Goal: Task Accomplishment & Management: Use online tool/utility

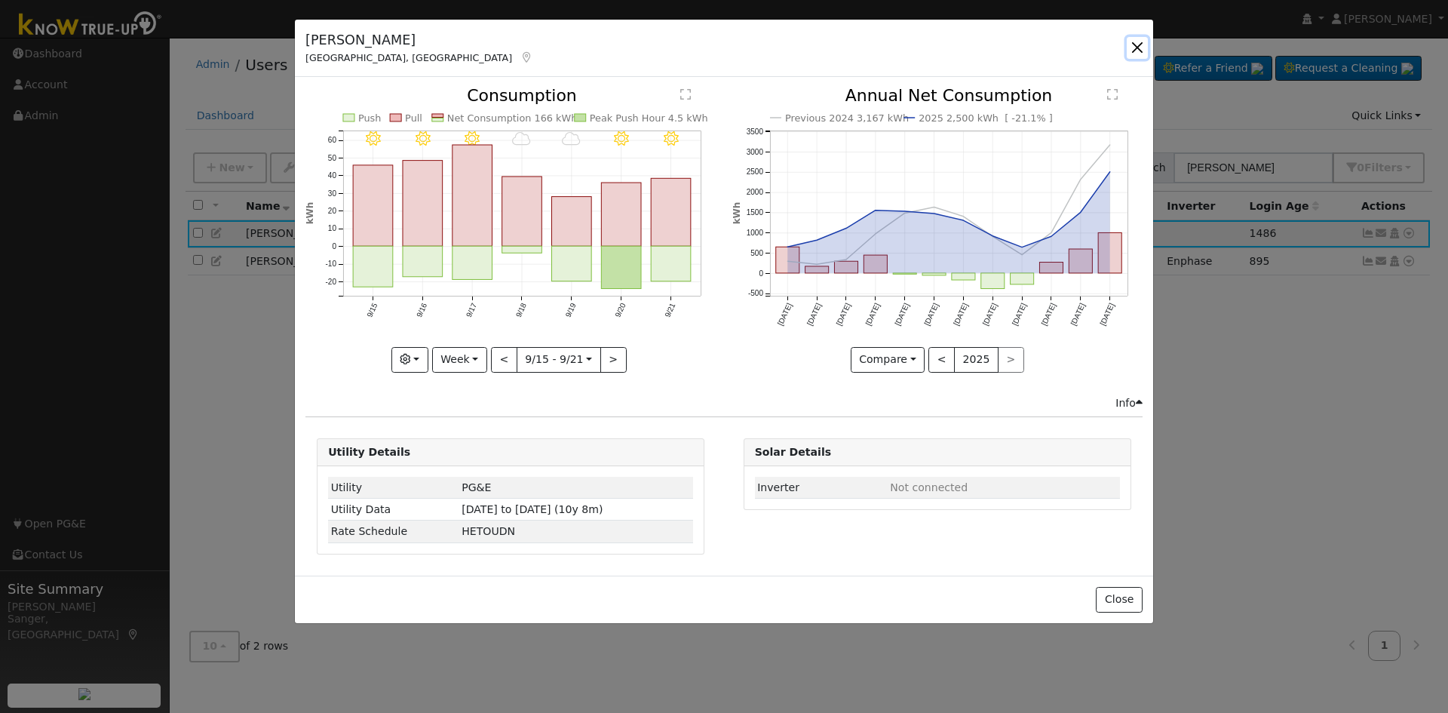
drag, startPoint x: 1134, startPoint y: 41, endPoint x: 1178, endPoint y: 89, distance: 64.6
click at [1137, 44] on button "button" at bounding box center [1137, 47] width 21 height 21
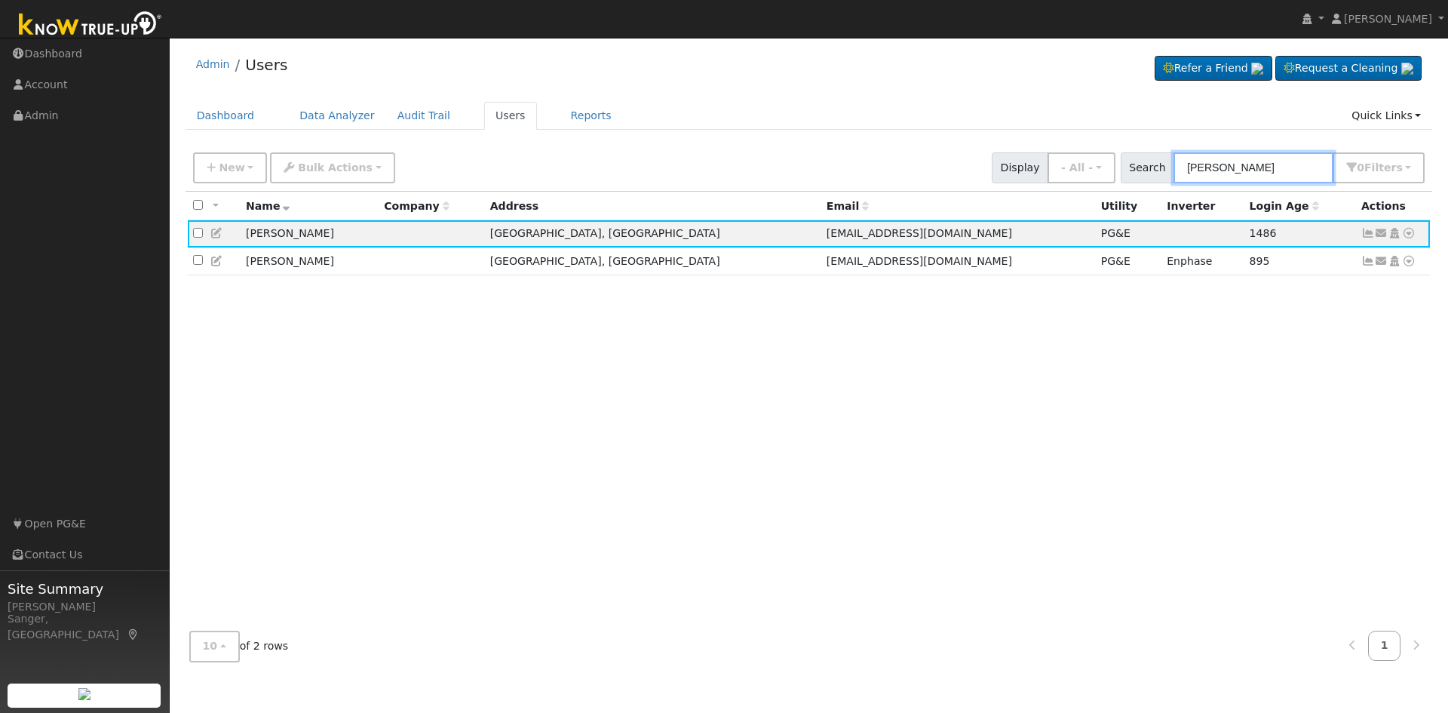
drag, startPoint x: 1284, startPoint y: 176, endPoint x: 1079, endPoint y: 184, distance: 205.3
click at [1079, 184] on div "New Add User Quick Add Quick Connect Quick Convert Lead Bulk Actions Send Email…" at bounding box center [809, 168] width 1247 height 46
paste input "Jay Haghparast"
type input "Jay Haghparast"
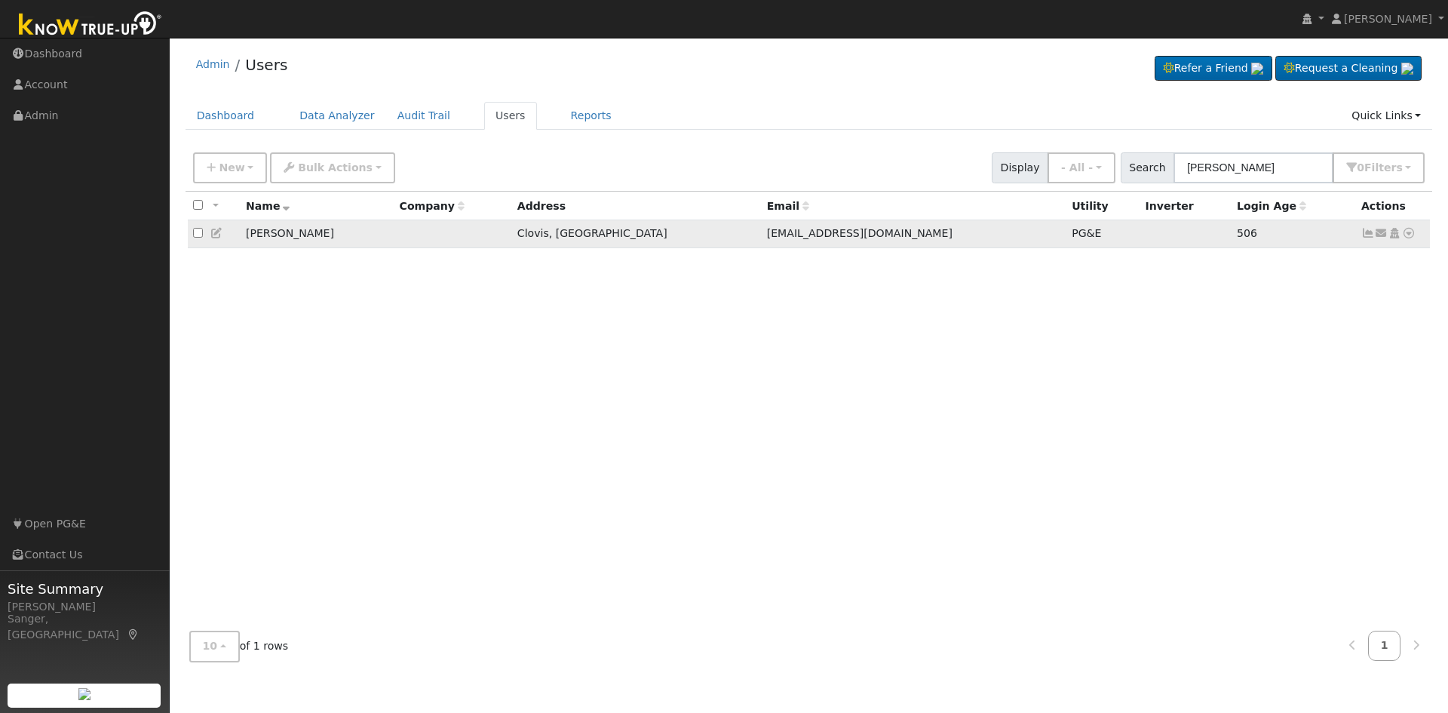
click at [1368, 238] on icon at bounding box center [1368, 233] width 14 height 11
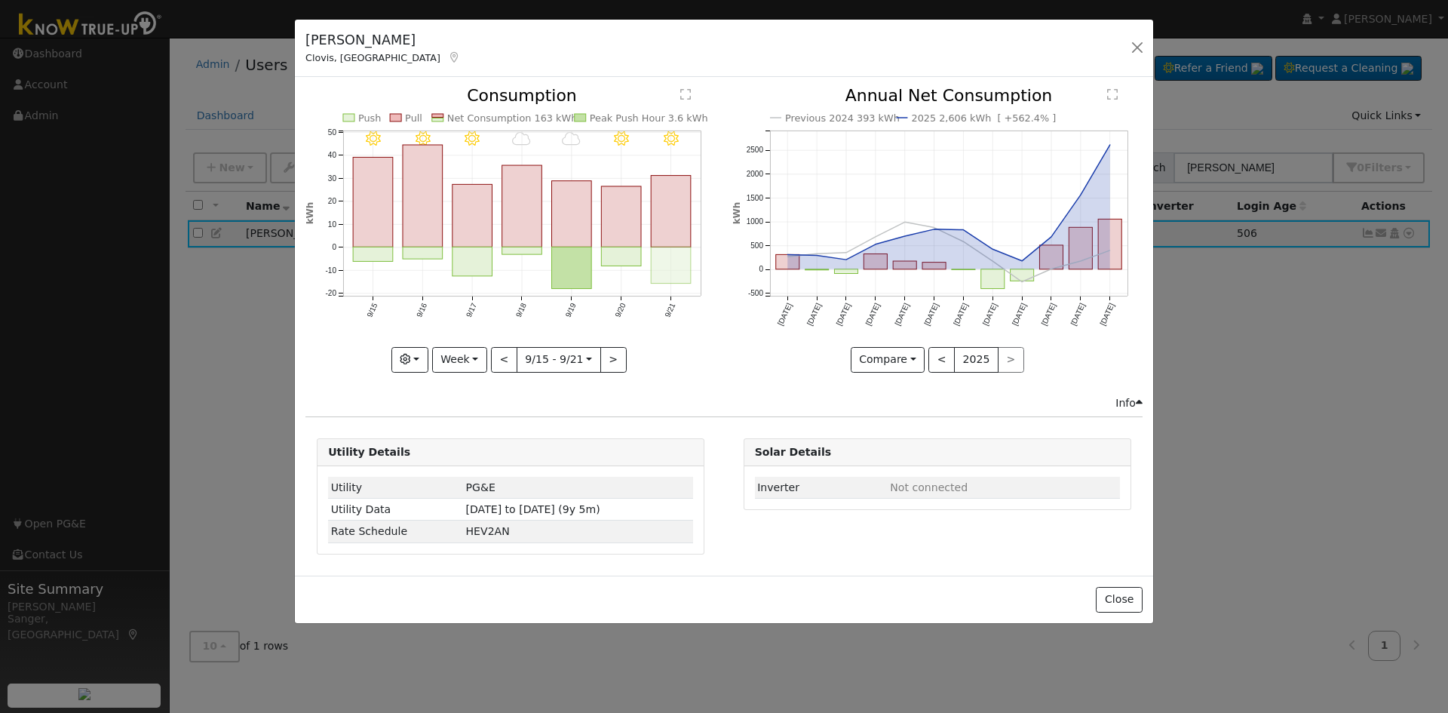
click at [664, 264] on rect "onclick=""" at bounding box center [672, 265] width 40 height 36
type input "2025-09-21"
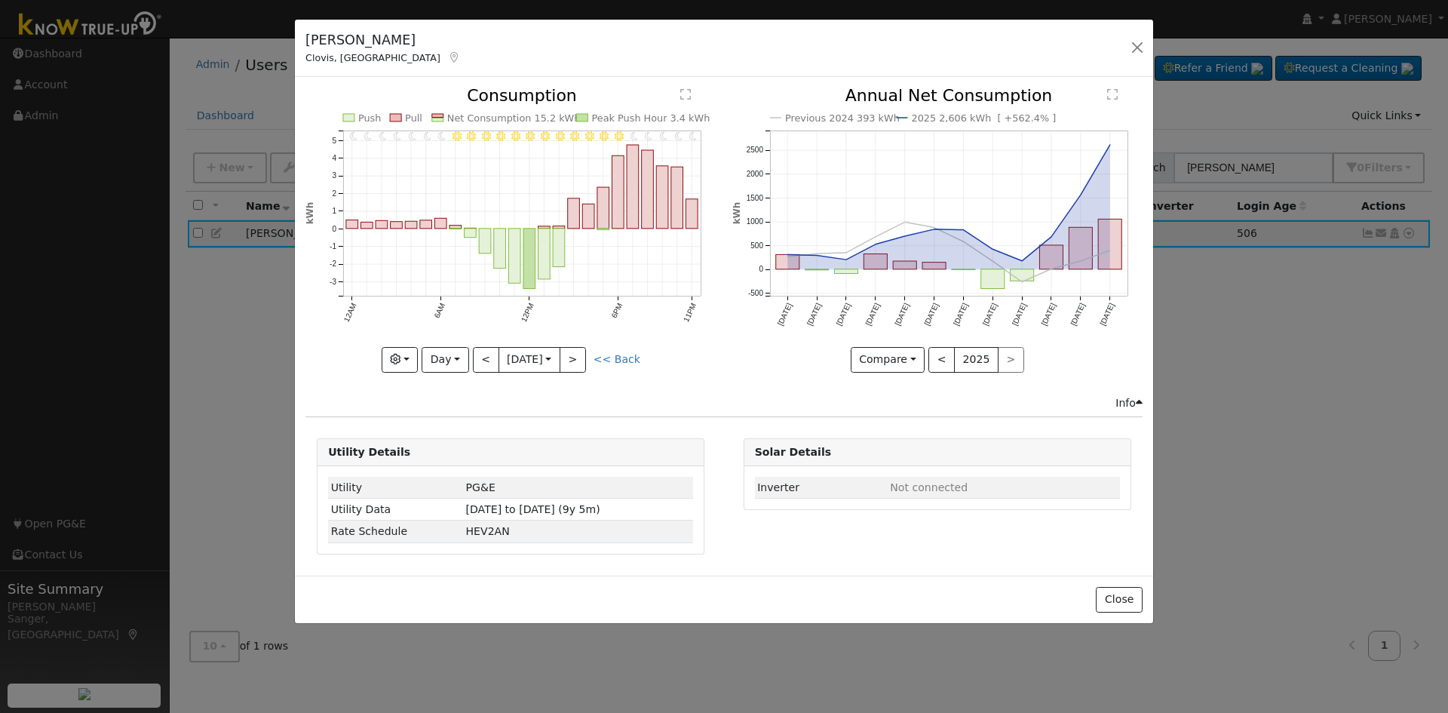
click at [523, 358] on input "2025-09-21" at bounding box center [529, 360] width 60 height 24
click at [679, 391] on span at bounding box center [684, 390] width 11 height 8
type input "2024"
click at [643, 493] on span "19" at bounding box center [645, 492] width 29 height 29
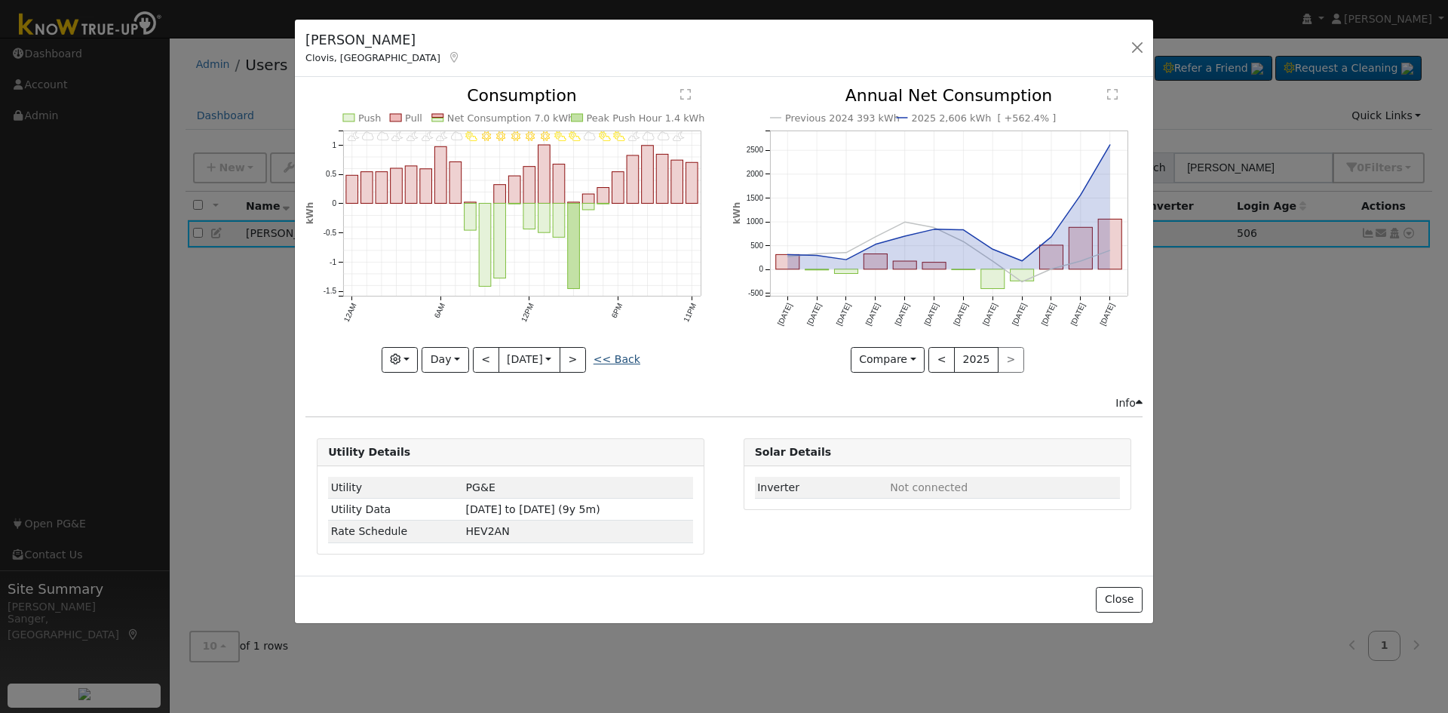
click at [625, 354] on link "<< Back" at bounding box center [617, 359] width 47 height 12
type input "2025-09-15"
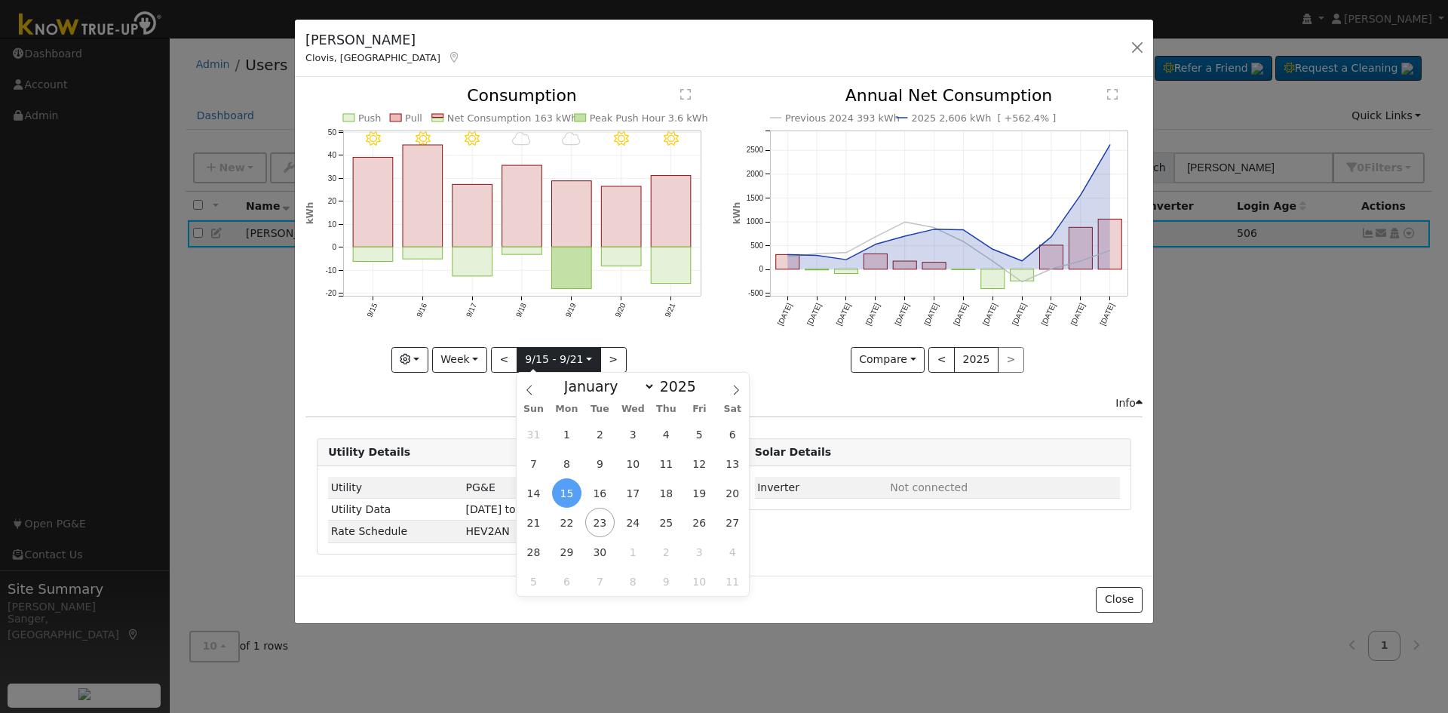
click at [539, 364] on input "2025-09-15" at bounding box center [558, 360] width 83 height 24
click at [699, 394] on span at bounding box center [704, 390] width 11 height 8
type input "2024"
click at [528, 498] on span "15" at bounding box center [533, 492] width 29 height 29
type input "2024-09-15"
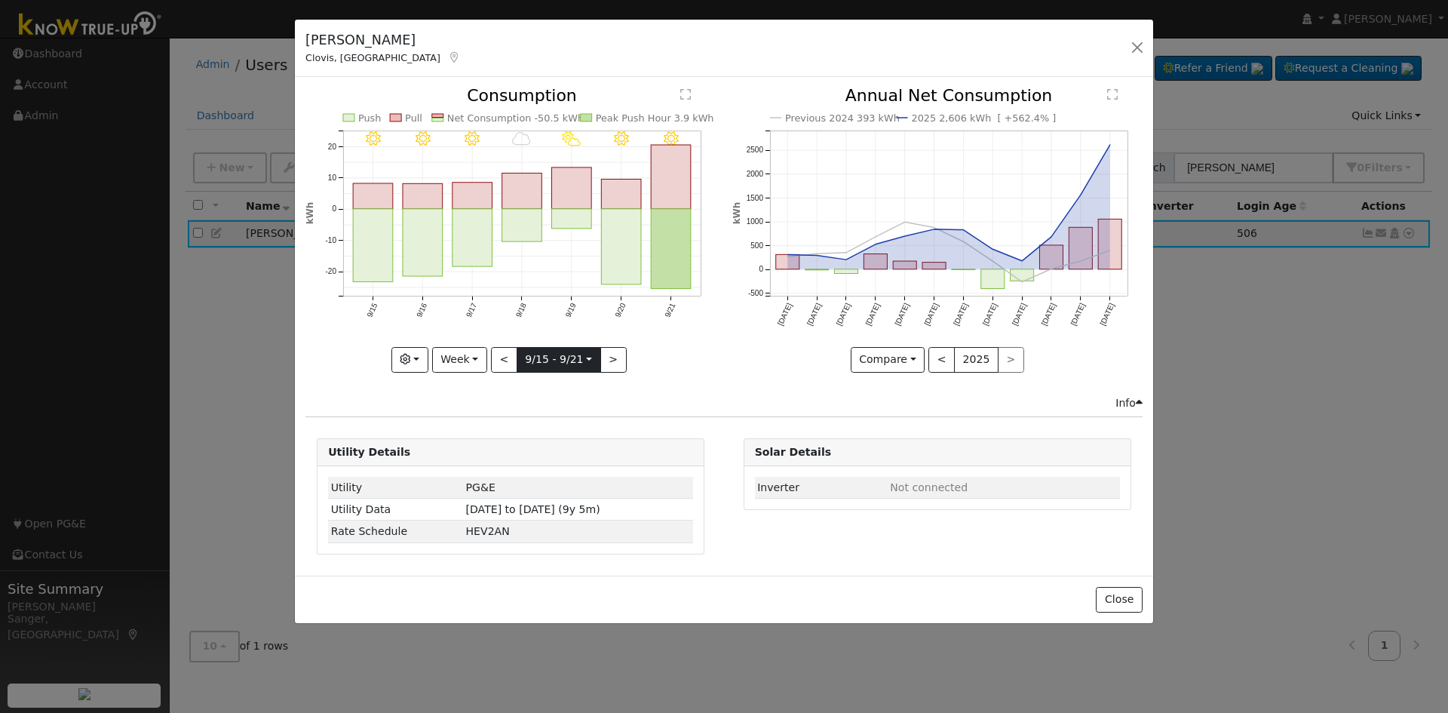
click at [560, 360] on input "2024-09-15" at bounding box center [558, 360] width 83 height 24
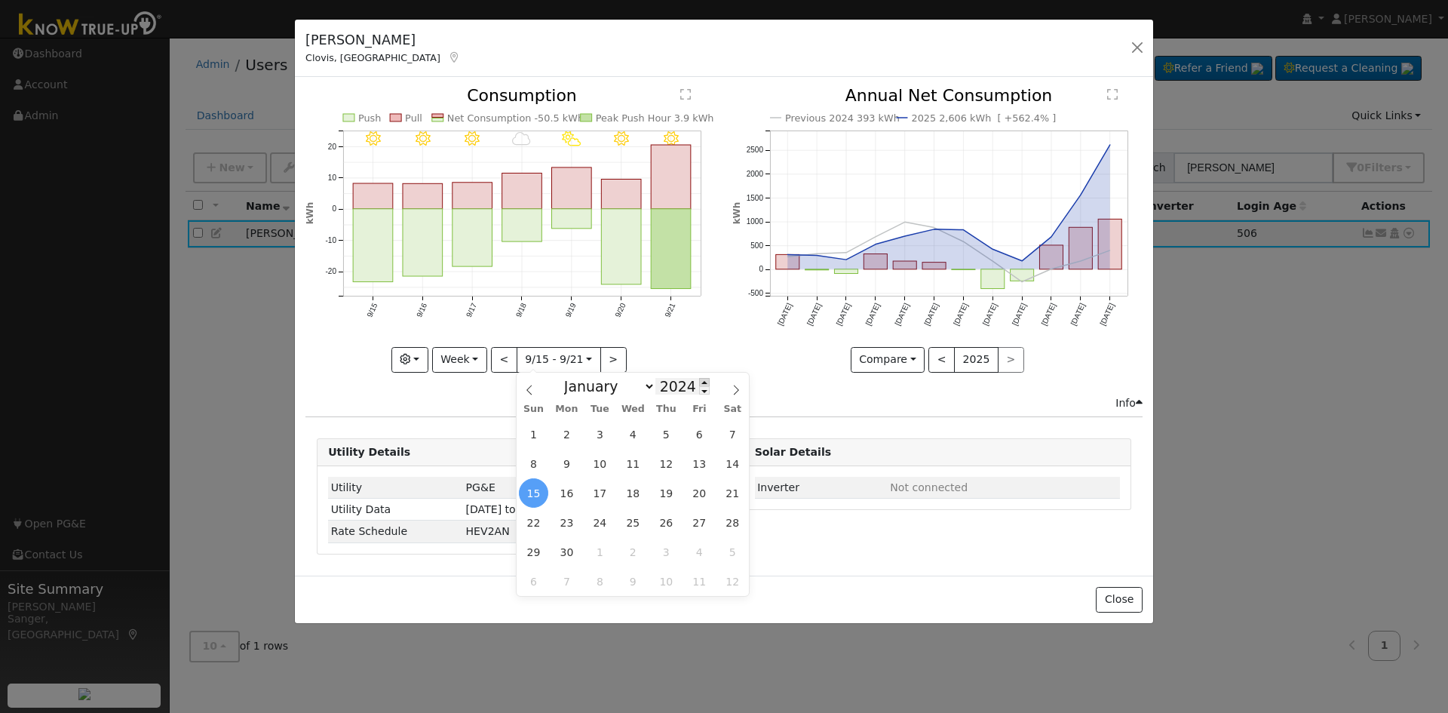
click at [699, 382] on span at bounding box center [704, 382] width 11 height 8
type input "2025"
click at [560, 493] on span "15" at bounding box center [566, 492] width 29 height 29
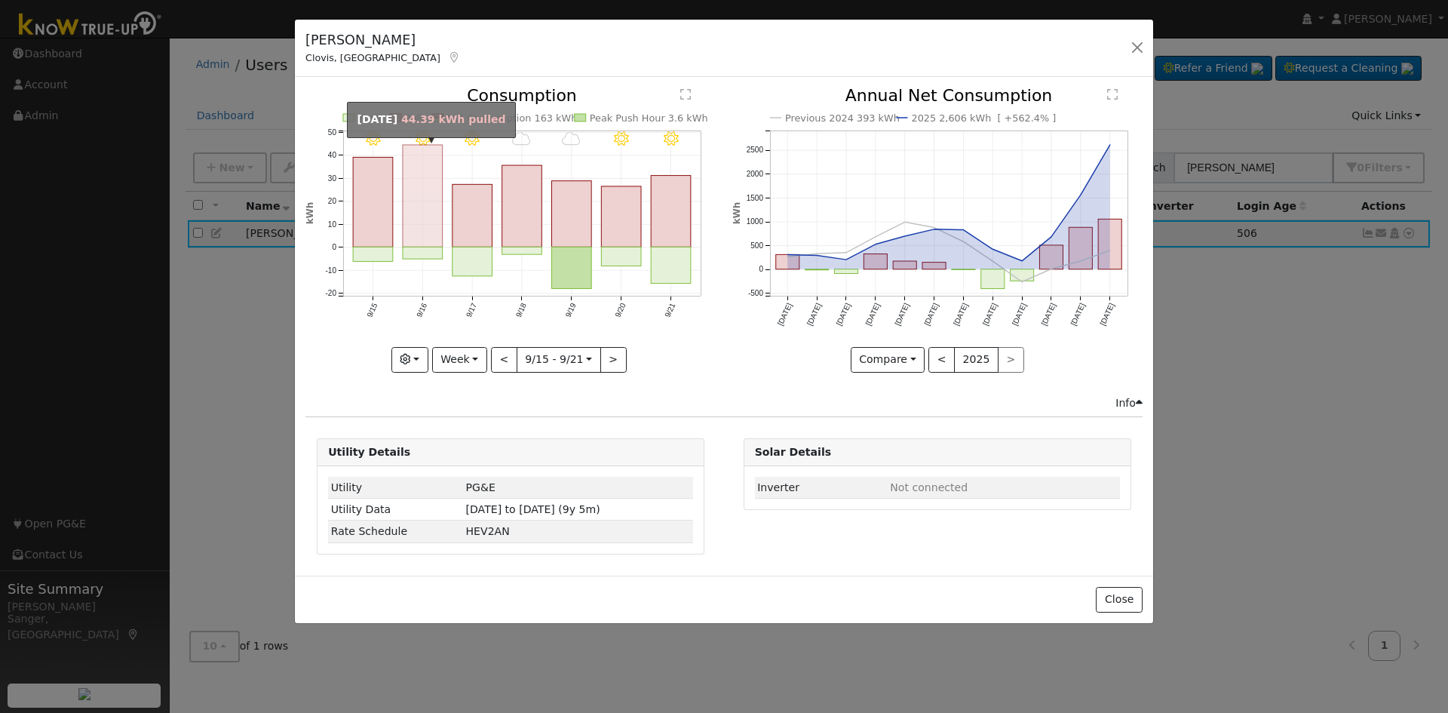
click at [410, 237] on rect "onclick=""" at bounding box center [423, 196] width 40 height 102
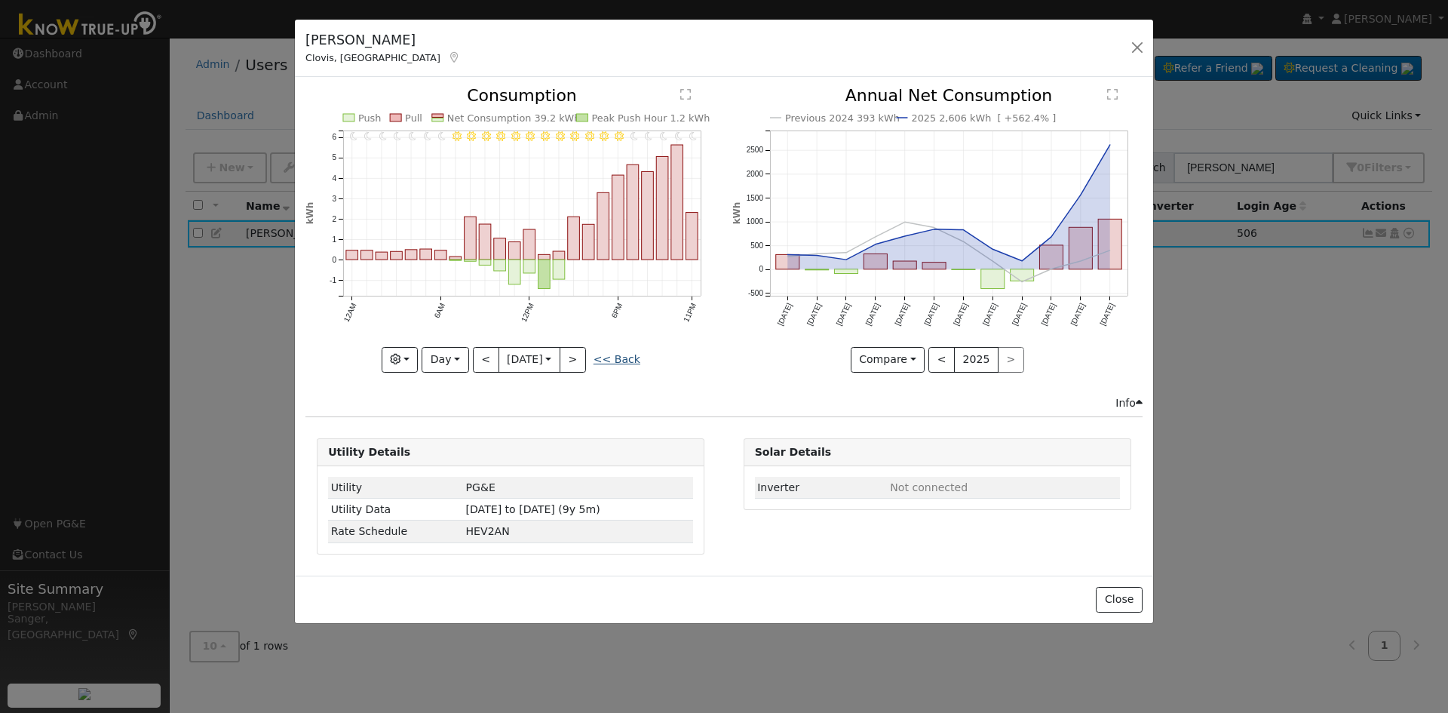
click at [618, 357] on link "<< Back" at bounding box center [617, 359] width 47 height 12
type input "2025-09-15"
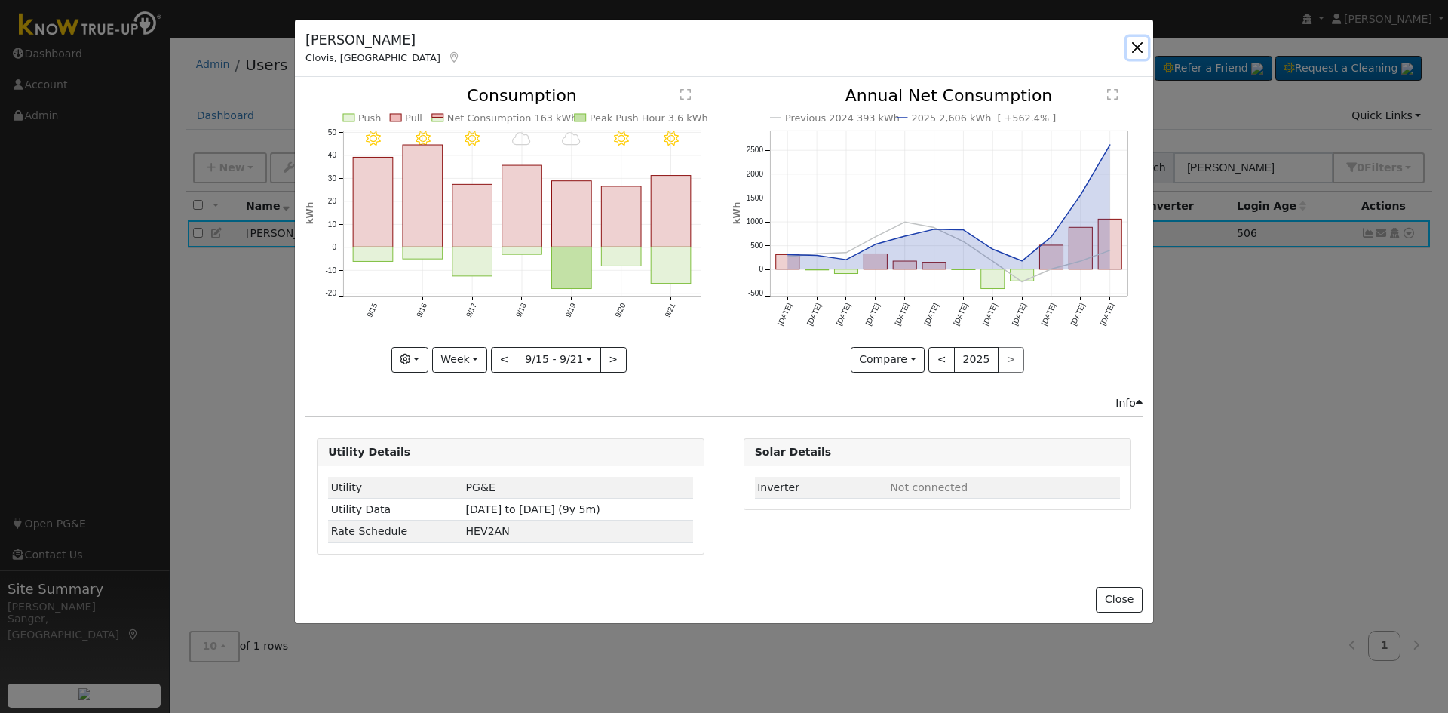
click at [1134, 45] on button "button" at bounding box center [1137, 47] width 21 height 21
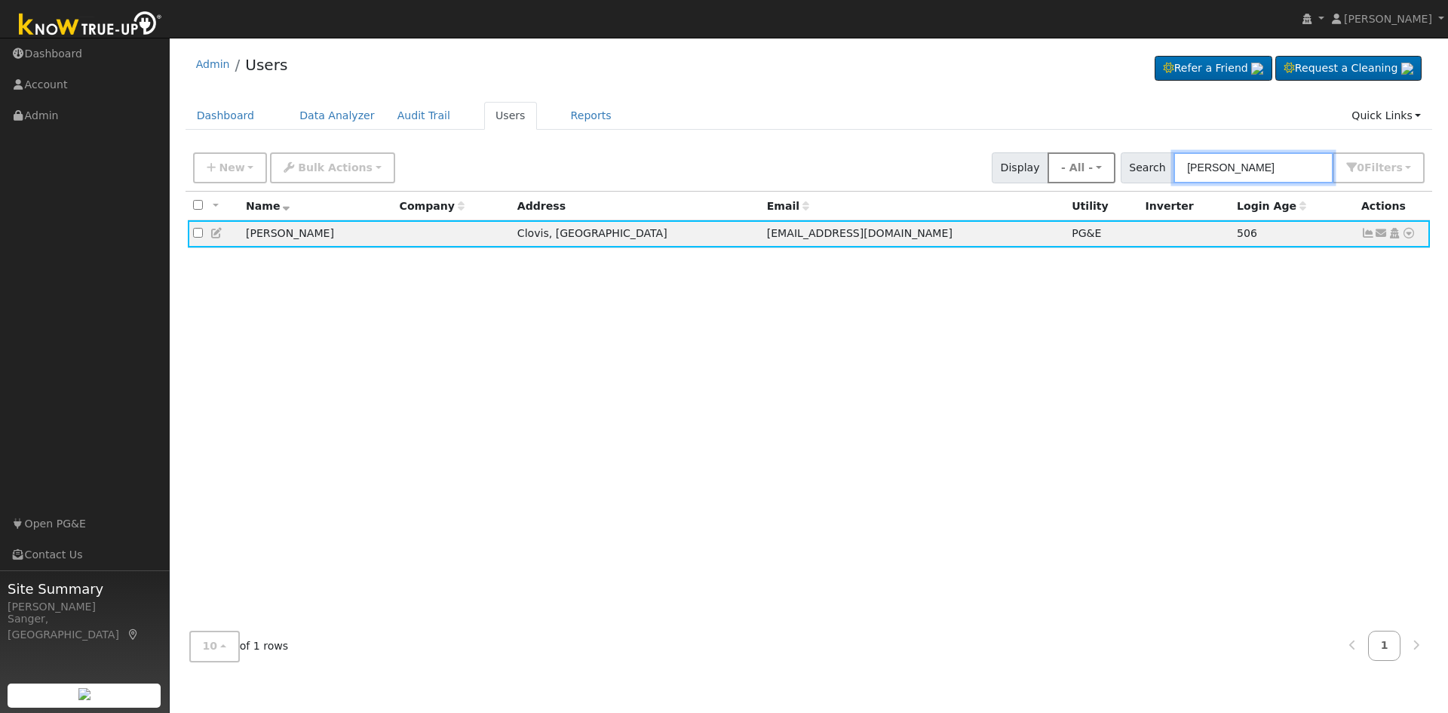
drag, startPoint x: 1265, startPoint y: 161, endPoint x: 1115, endPoint y: 170, distance: 150.4
click at [1115, 170] on div "New Add User Quick Add Quick Connect Quick Convert Lead Bulk Actions Send Email…" at bounding box center [809, 165] width 1238 height 36
paste input "Karen McMahon"
type input "Karen McMahon"
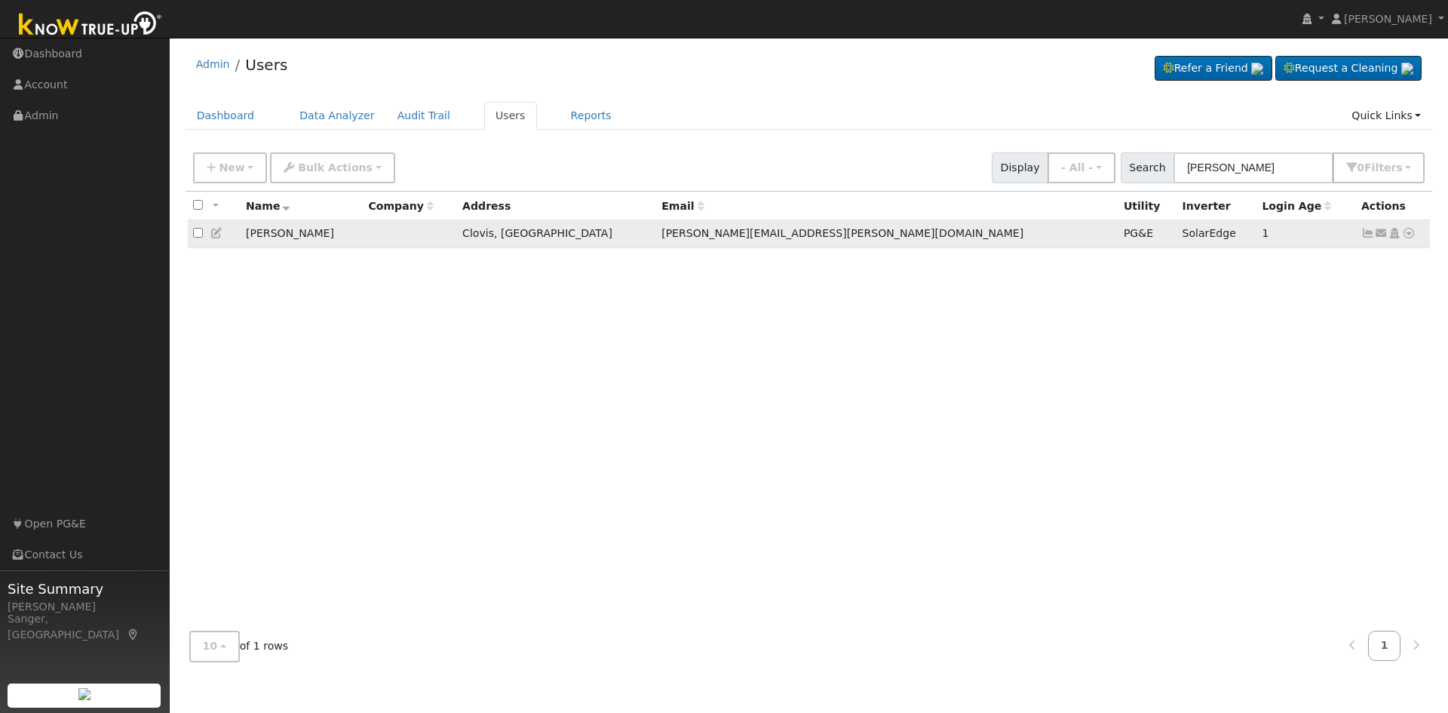
click at [1370, 234] on icon at bounding box center [1368, 233] width 14 height 11
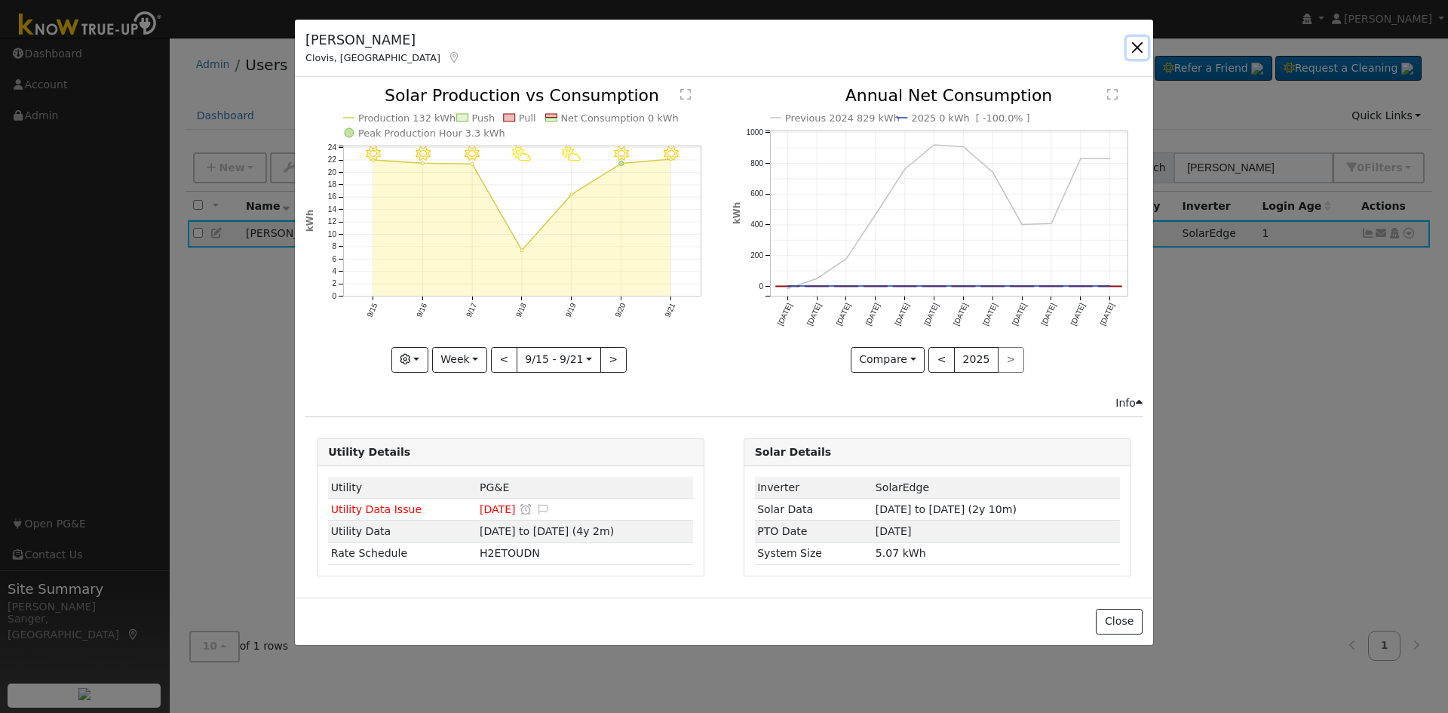
click at [1136, 47] on button "button" at bounding box center [1137, 47] width 21 height 21
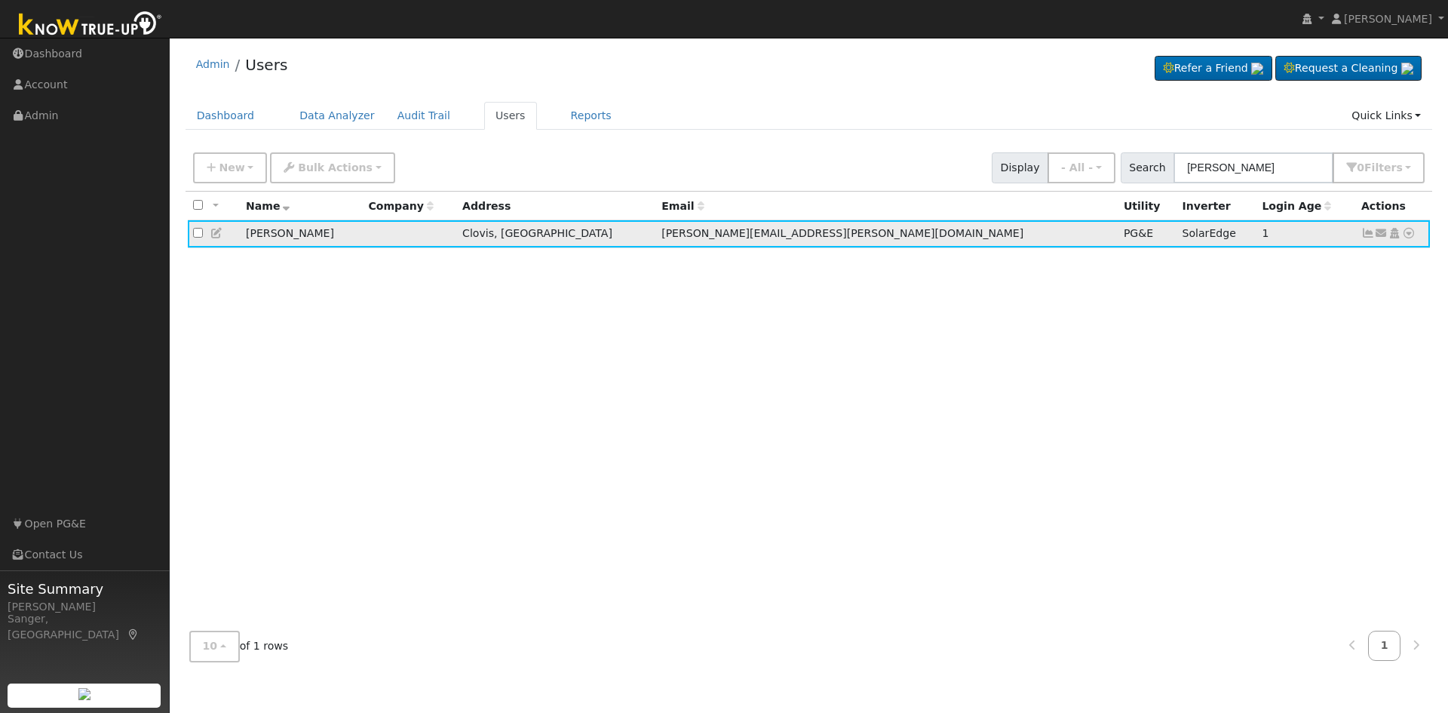
click at [1407, 233] on icon at bounding box center [1409, 233] width 14 height 11
click at [1351, 262] on link "Data Analyzer" at bounding box center [1359, 259] width 109 height 21
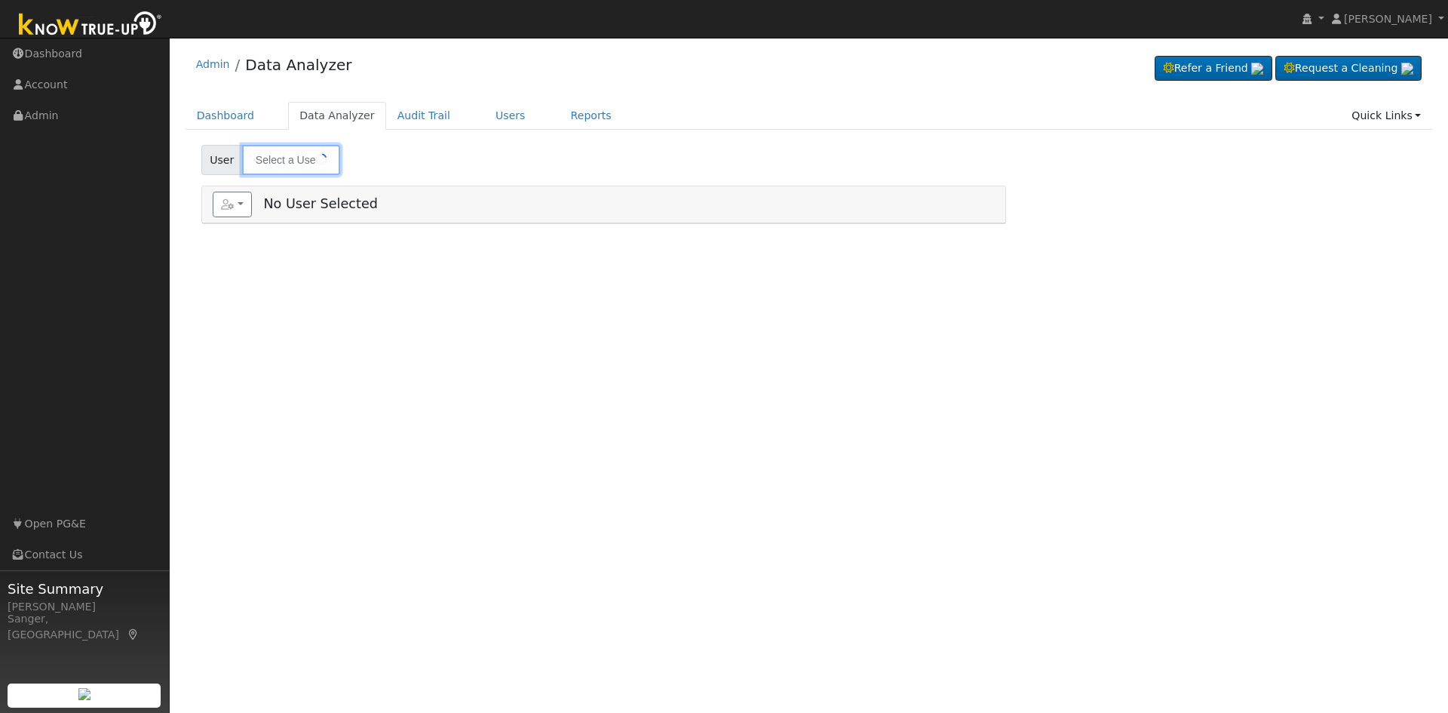
type input "[PERSON_NAME]"
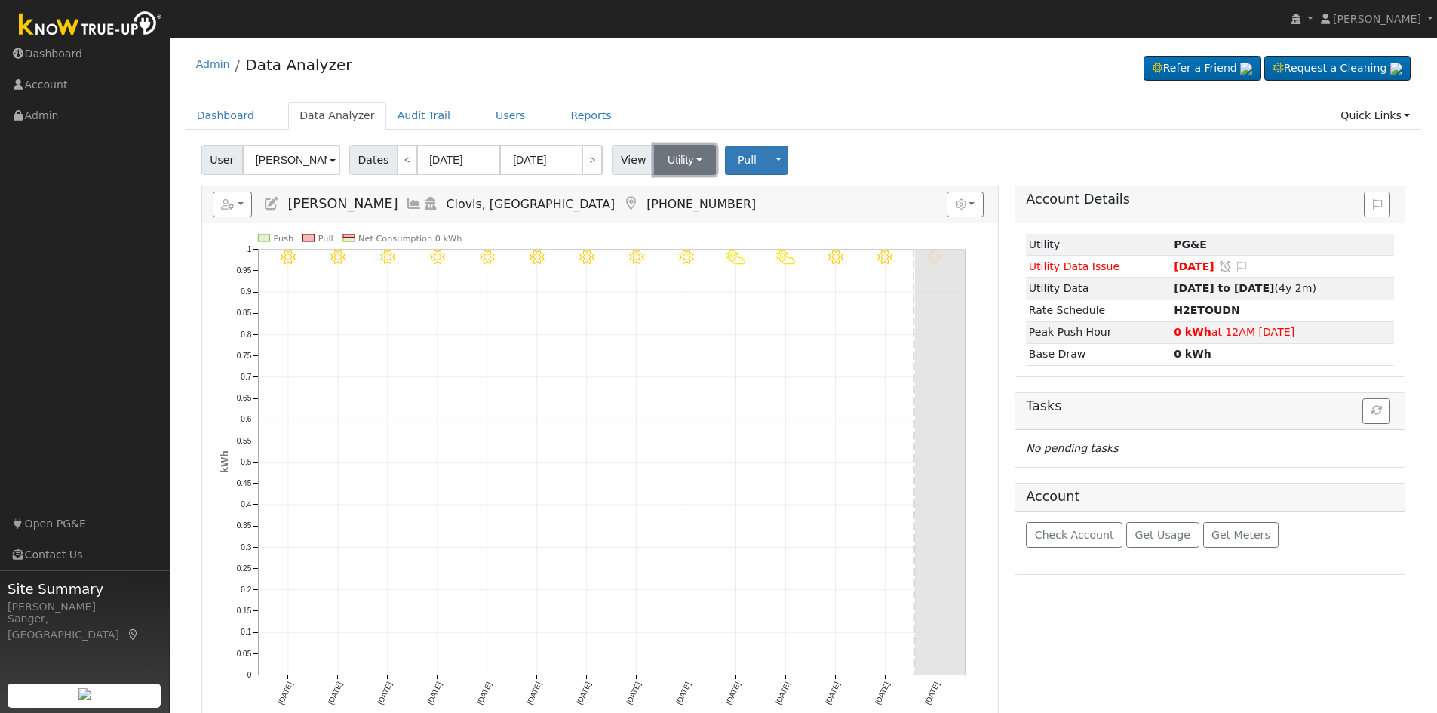
click at [665, 164] on button "Utility" at bounding box center [685, 160] width 62 height 30
click at [856, 159] on div "User Karen McMahon Account Default Account Default Account 109 North Cindy Aven…" at bounding box center [803, 157] width 1210 height 35
click at [768, 161] on button "Toggle Dropdown" at bounding box center [778, 160] width 20 height 29
click at [814, 279] on link "Disconnect Utility" at bounding box center [825, 278] width 115 height 21
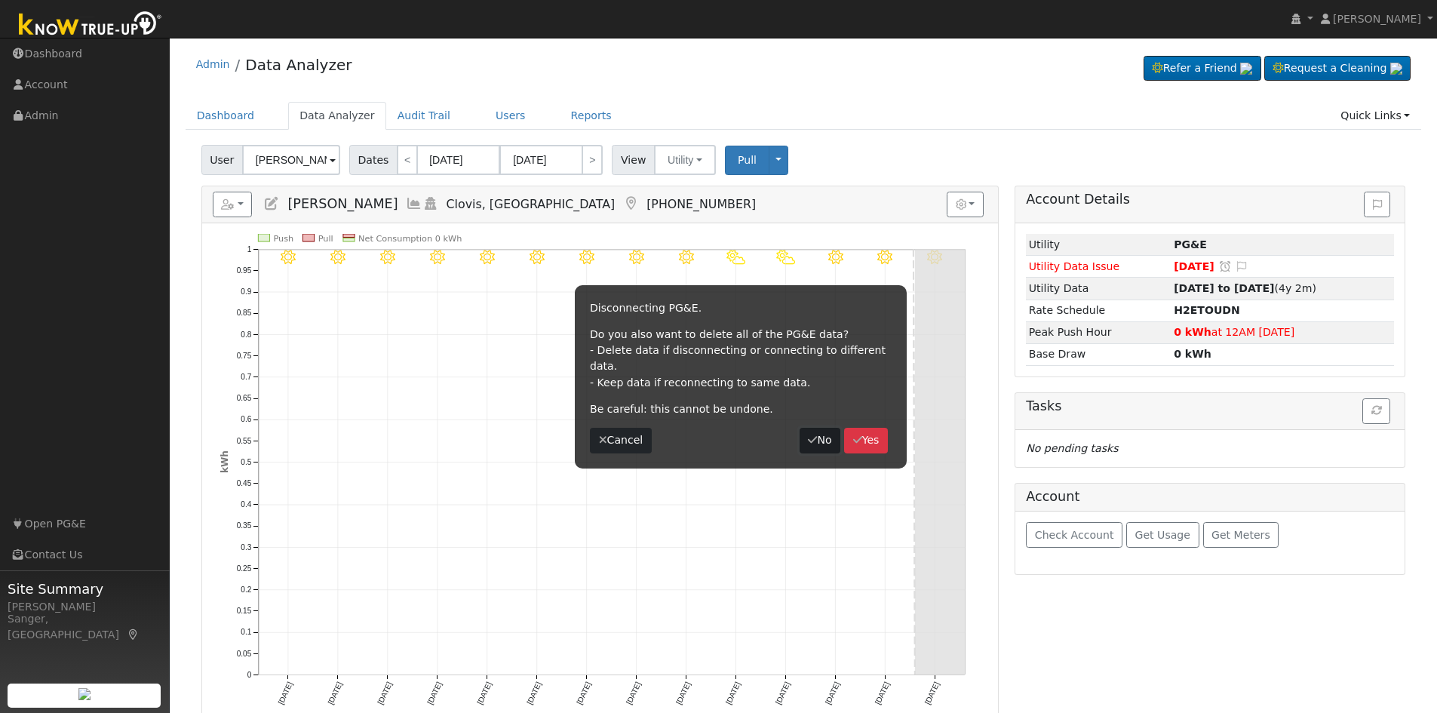
click at [821, 428] on button "No" at bounding box center [819, 441] width 41 height 26
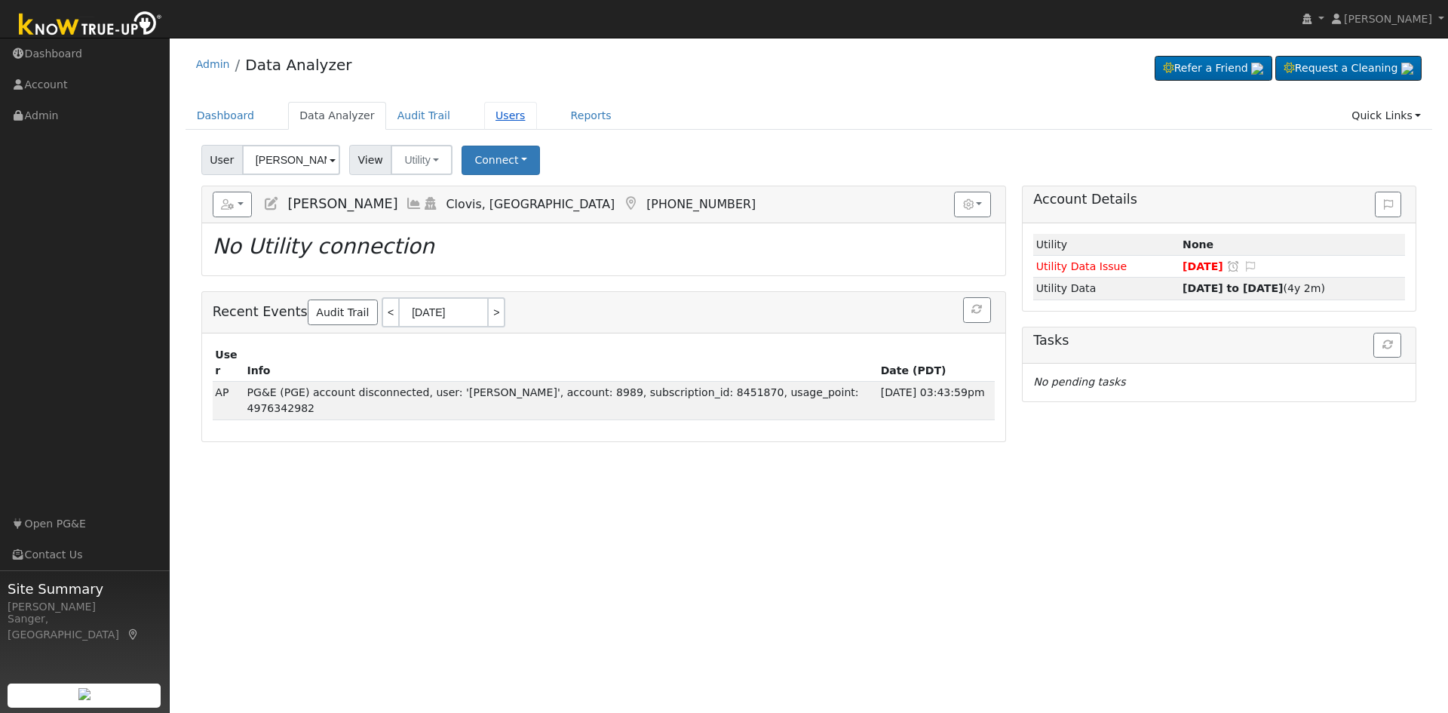
click at [484, 113] on link "Users" at bounding box center [510, 116] width 53 height 28
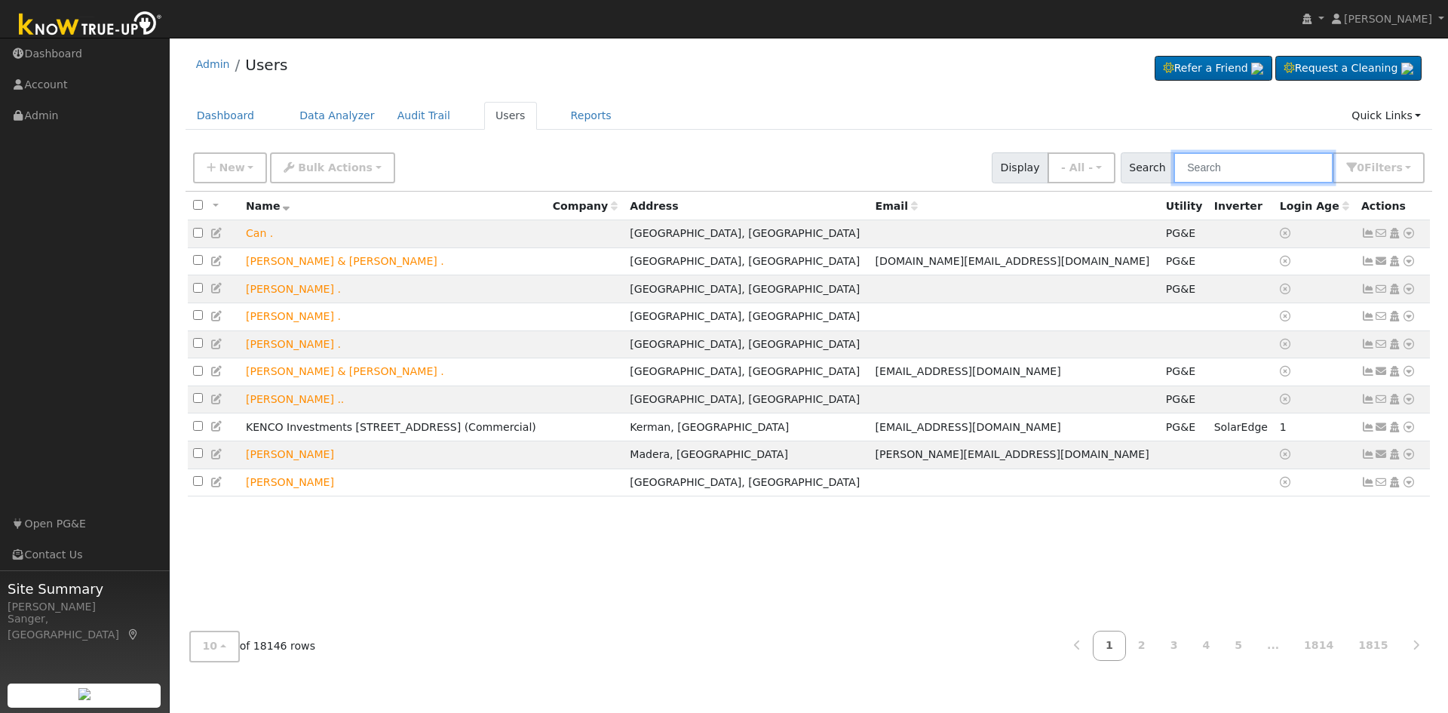
click at [1235, 165] on input "text" at bounding box center [1253, 167] width 160 height 31
paste input "[PERSON_NAME]"
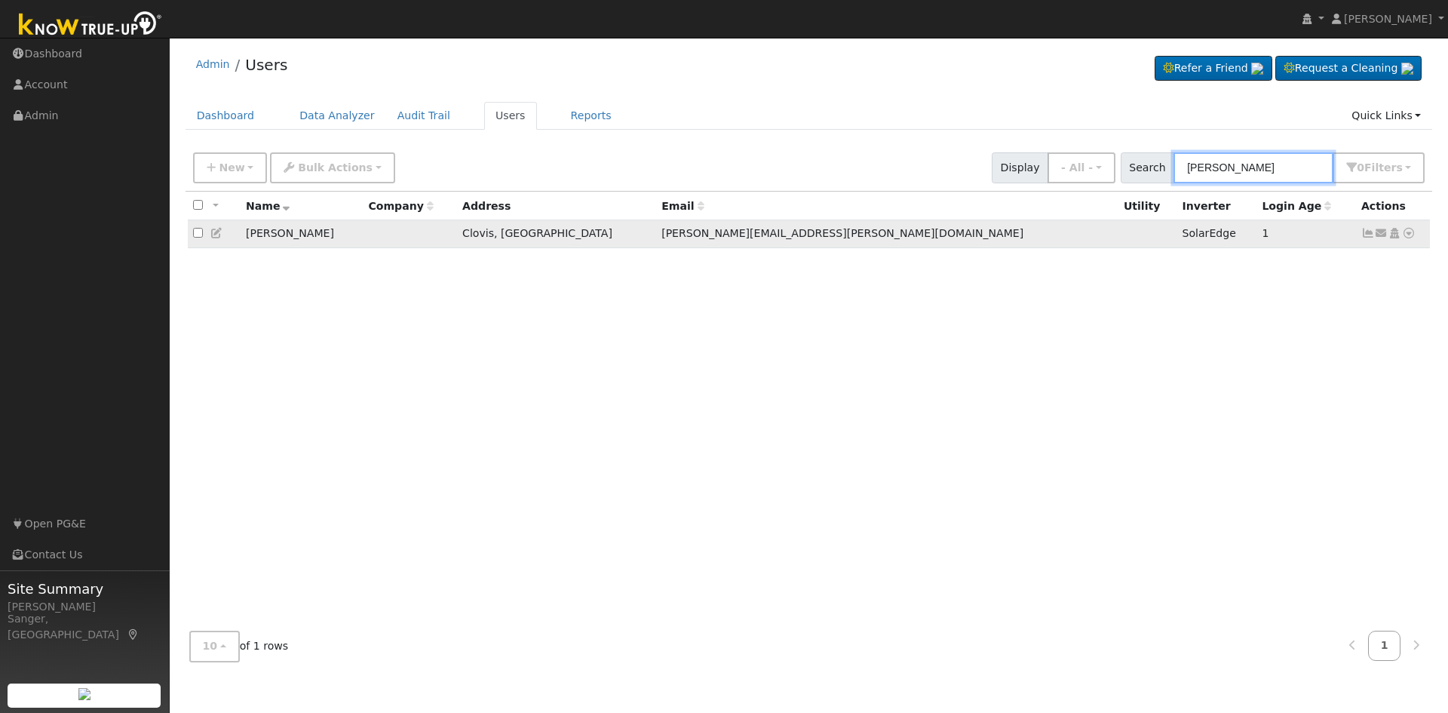
type input "[PERSON_NAME]"
click at [1377, 235] on icon at bounding box center [1382, 233] width 14 height 11
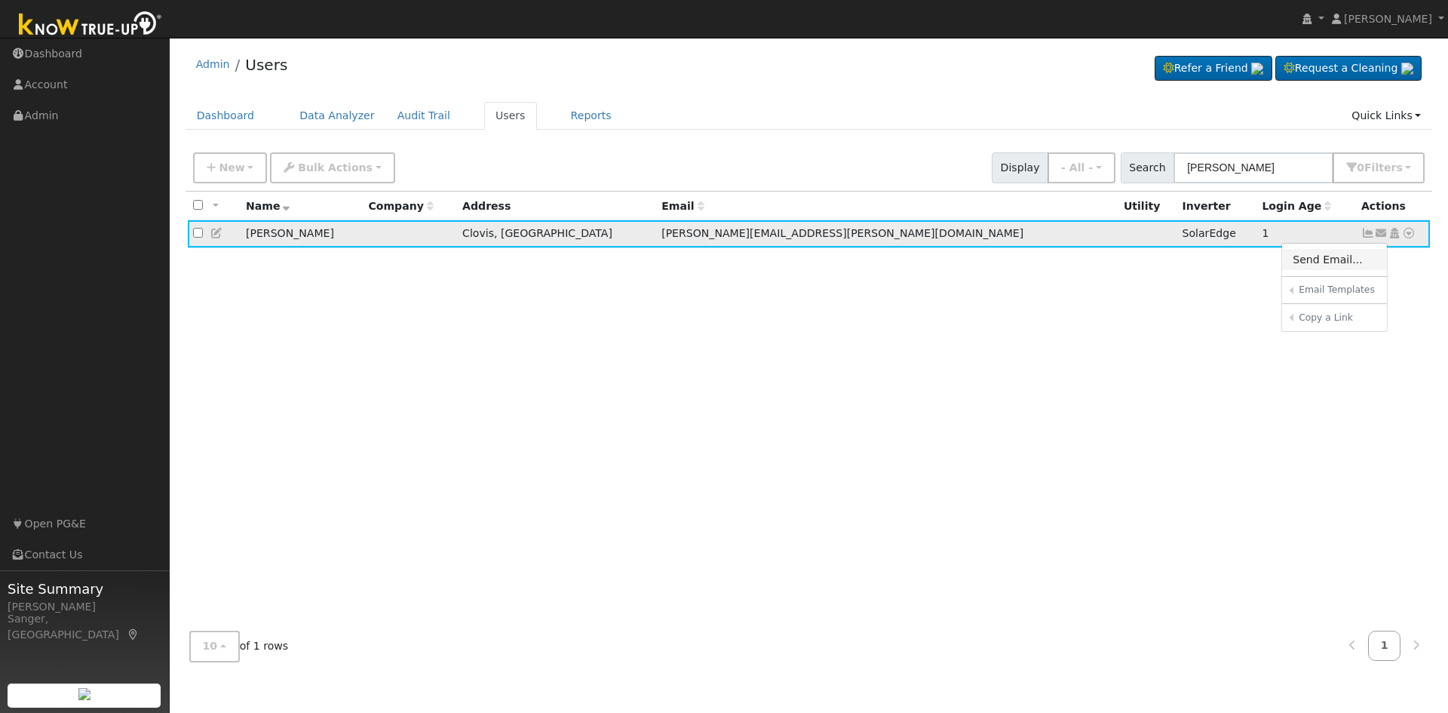
click at [1324, 261] on link "Send Email..." at bounding box center [1334, 259] width 105 height 21
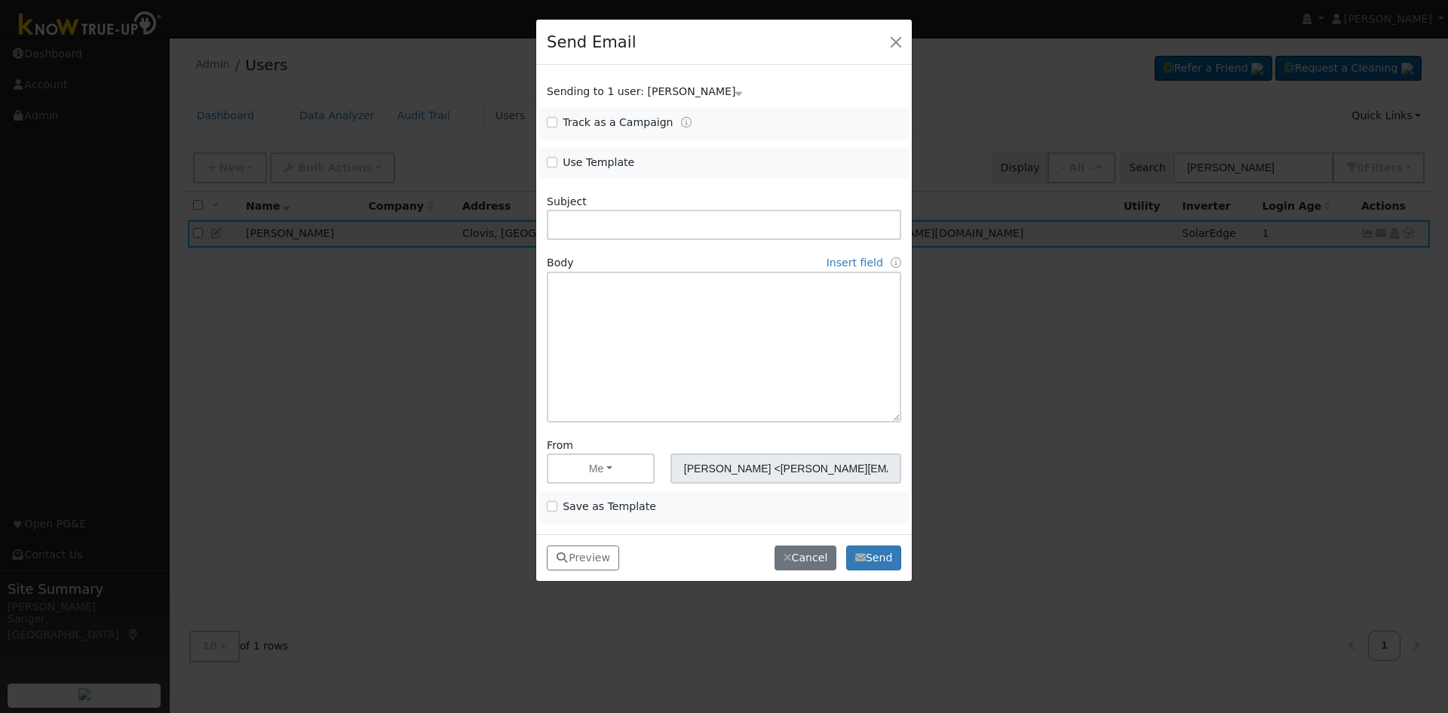
click at [558, 160] on span "Use Template" at bounding box center [631, 163] width 169 height 16
click at [554, 160] on input "Use Template" at bounding box center [552, 162] width 11 height 11
checkbox input "true"
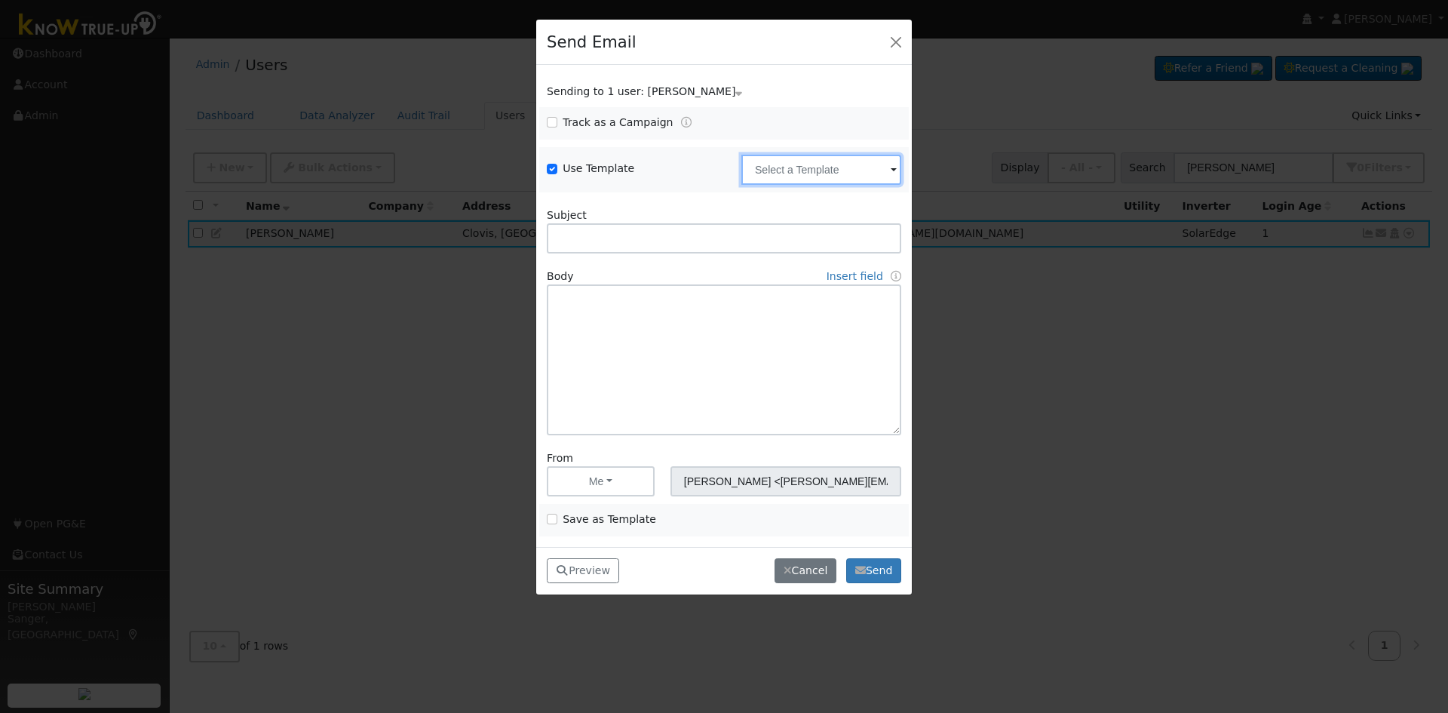
click at [794, 170] on input "text" at bounding box center [821, 170] width 160 height 30
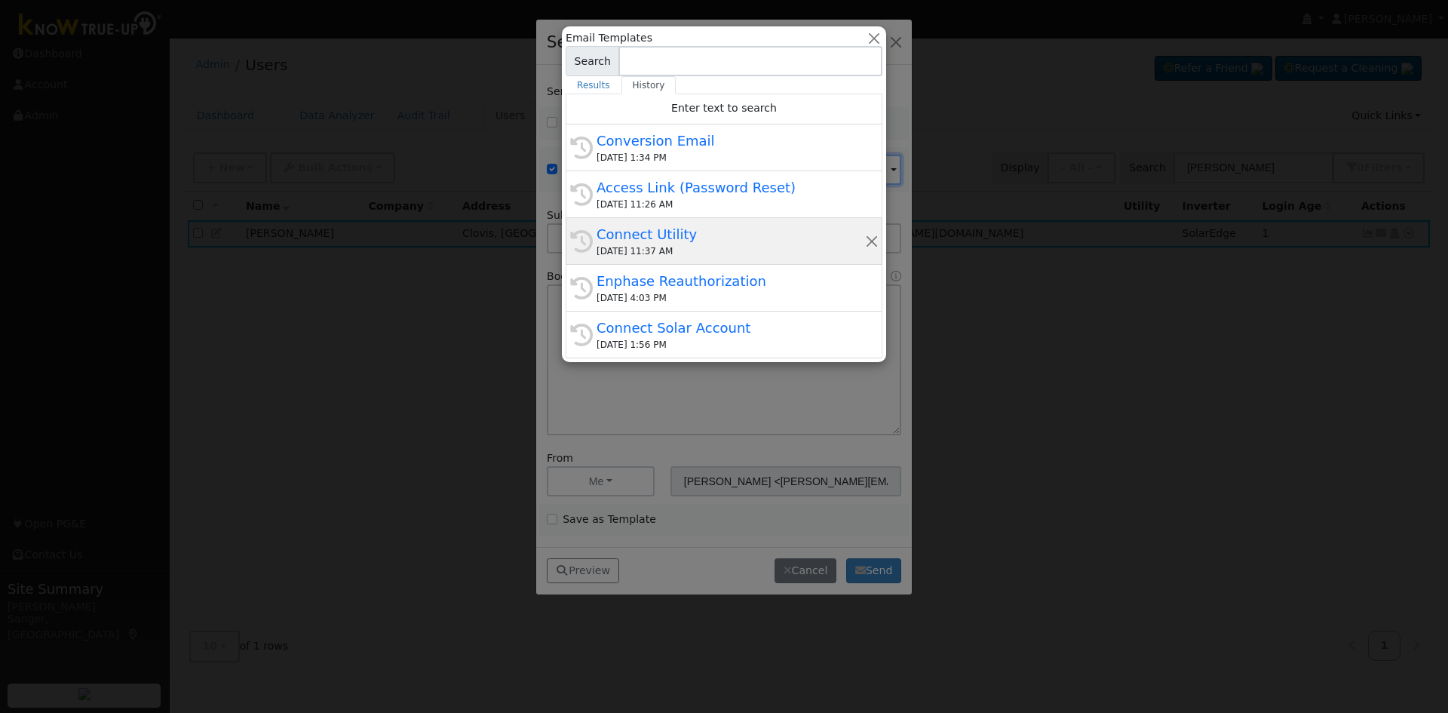
click at [692, 246] on div "09/19/2025 11:37 AM" at bounding box center [731, 251] width 268 height 14
type input "Connect Utility"
type textarea "Hello, Please use the link below to connect your utility company to Know True-U…"
type input "Know True-Up <knowtrueup@solardatapros.com>"
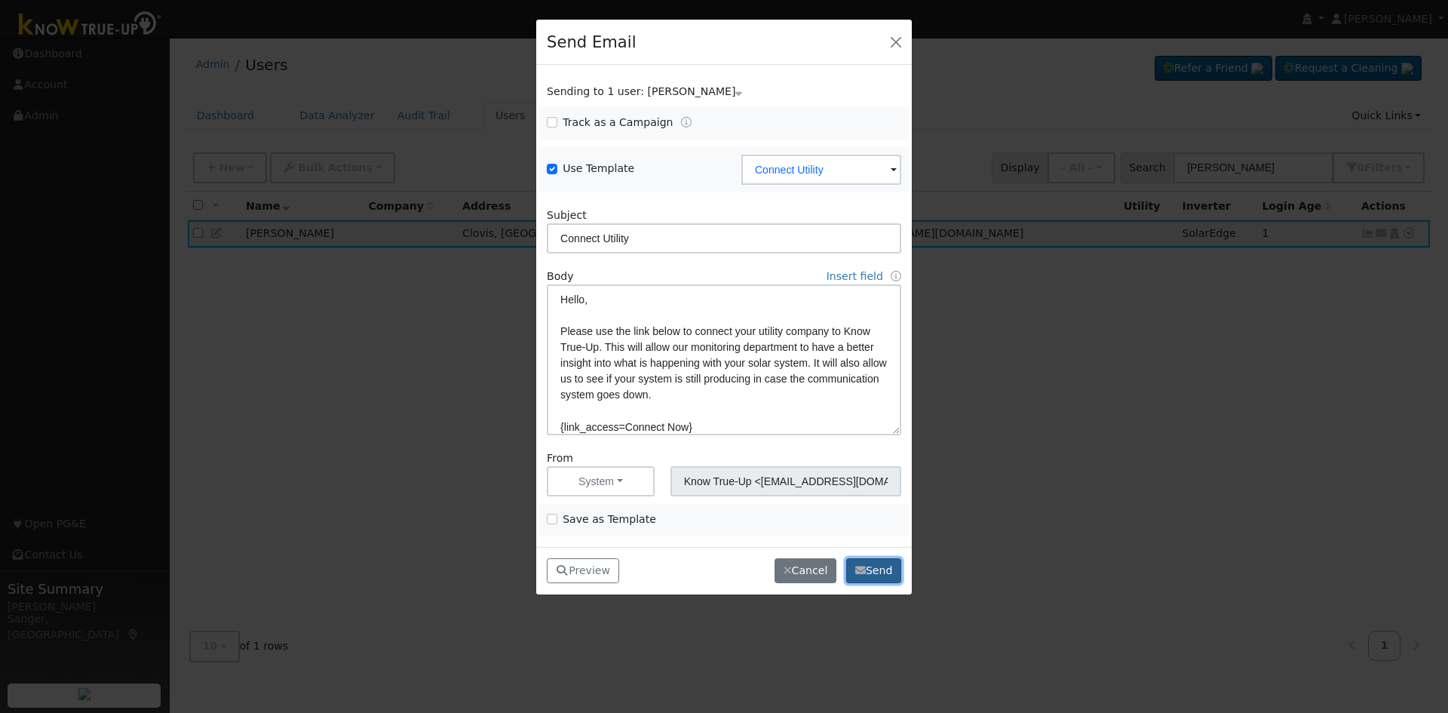
click at [881, 568] on button "Send" at bounding box center [873, 571] width 55 height 26
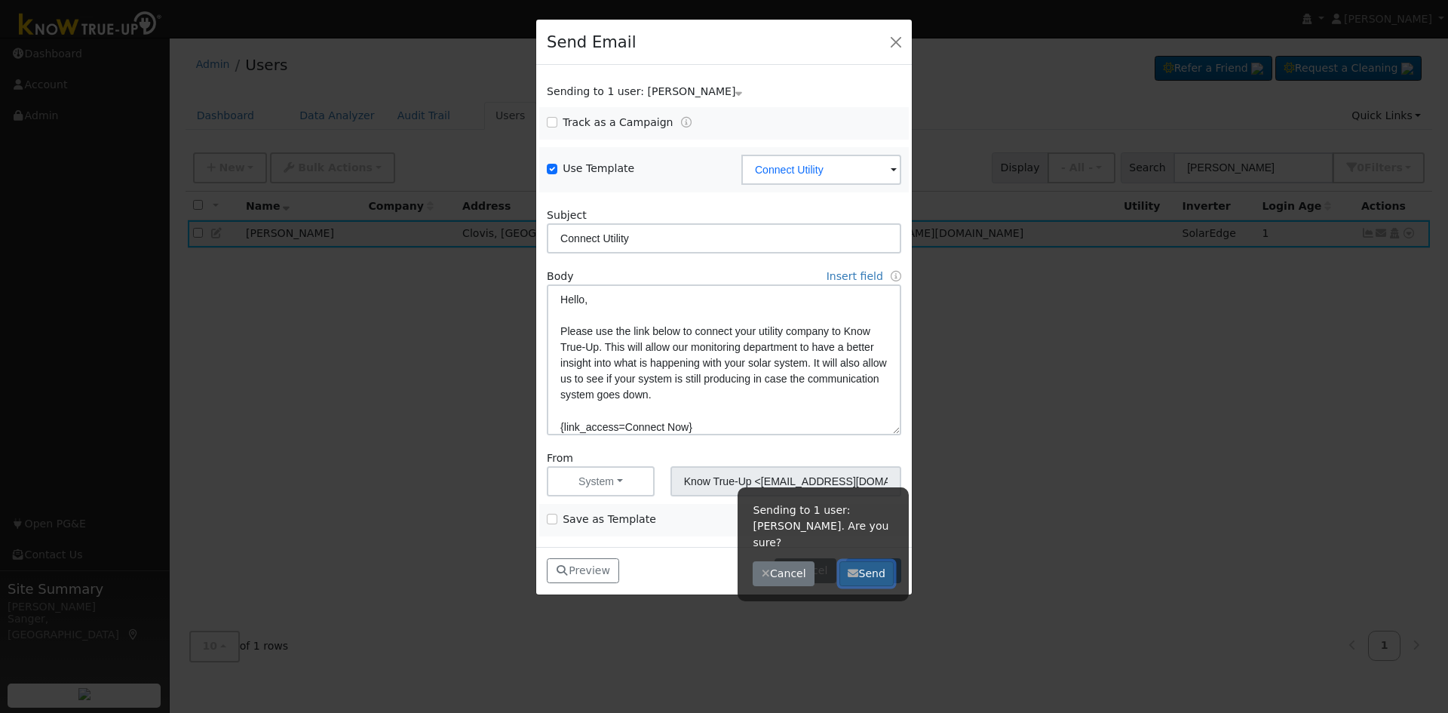
click at [877, 564] on button "Send" at bounding box center [866, 574] width 55 height 26
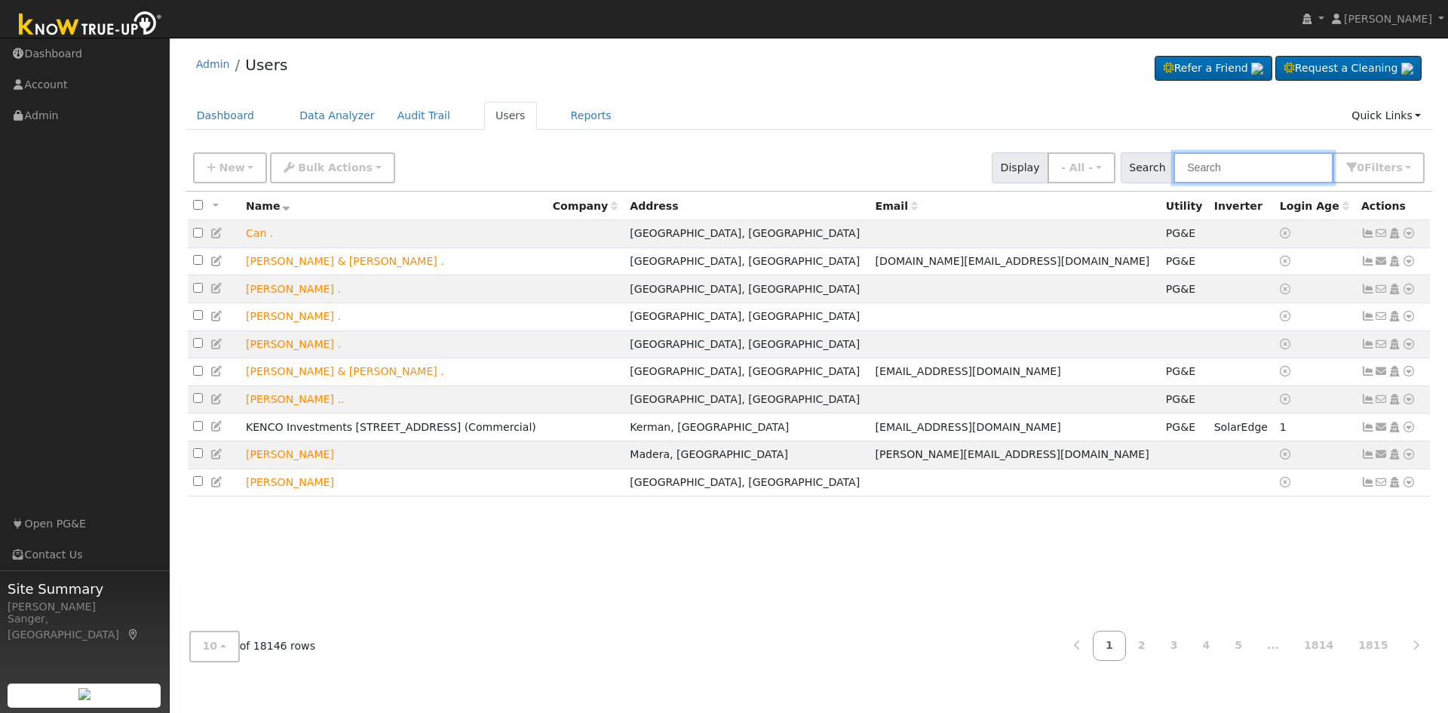
click at [1219, 169] on input "text" at bounding box center [1253, 167] width 160 height 31
paste input "[PERSON_NAME]"
type input "[PERSON_NAME]"
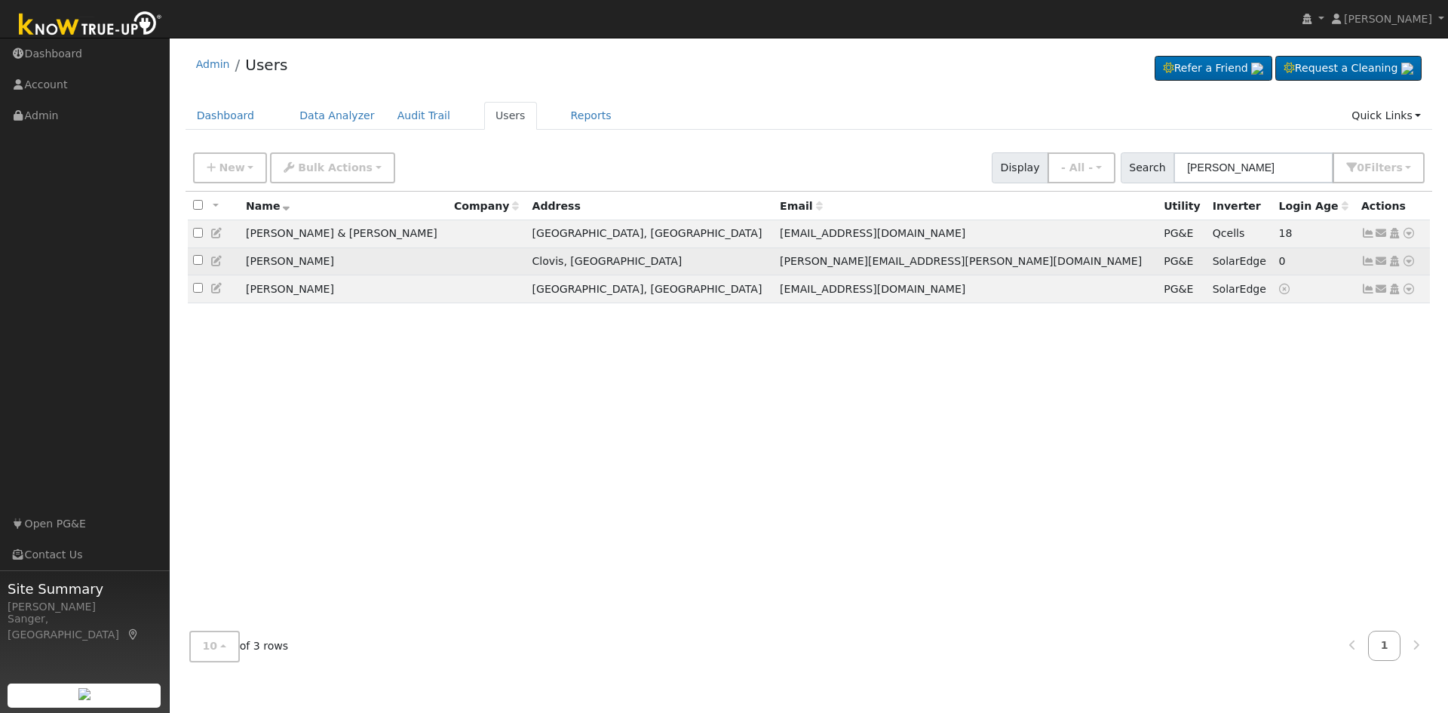
click at [1364, 266] on icon at bounding box center [1368, 261] width 14 height 11
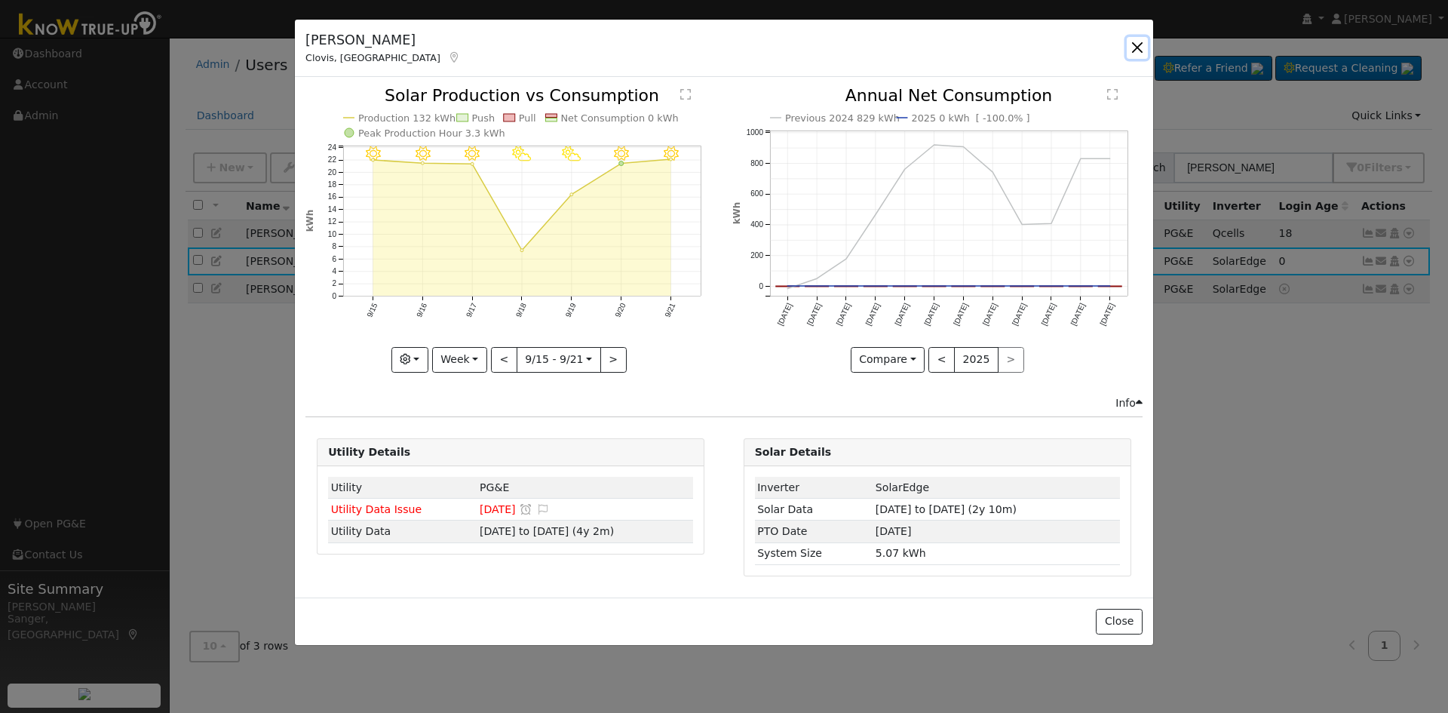
click at [1131, 42] on button "button" at bounding box center [1137, 47] width 21 height 21
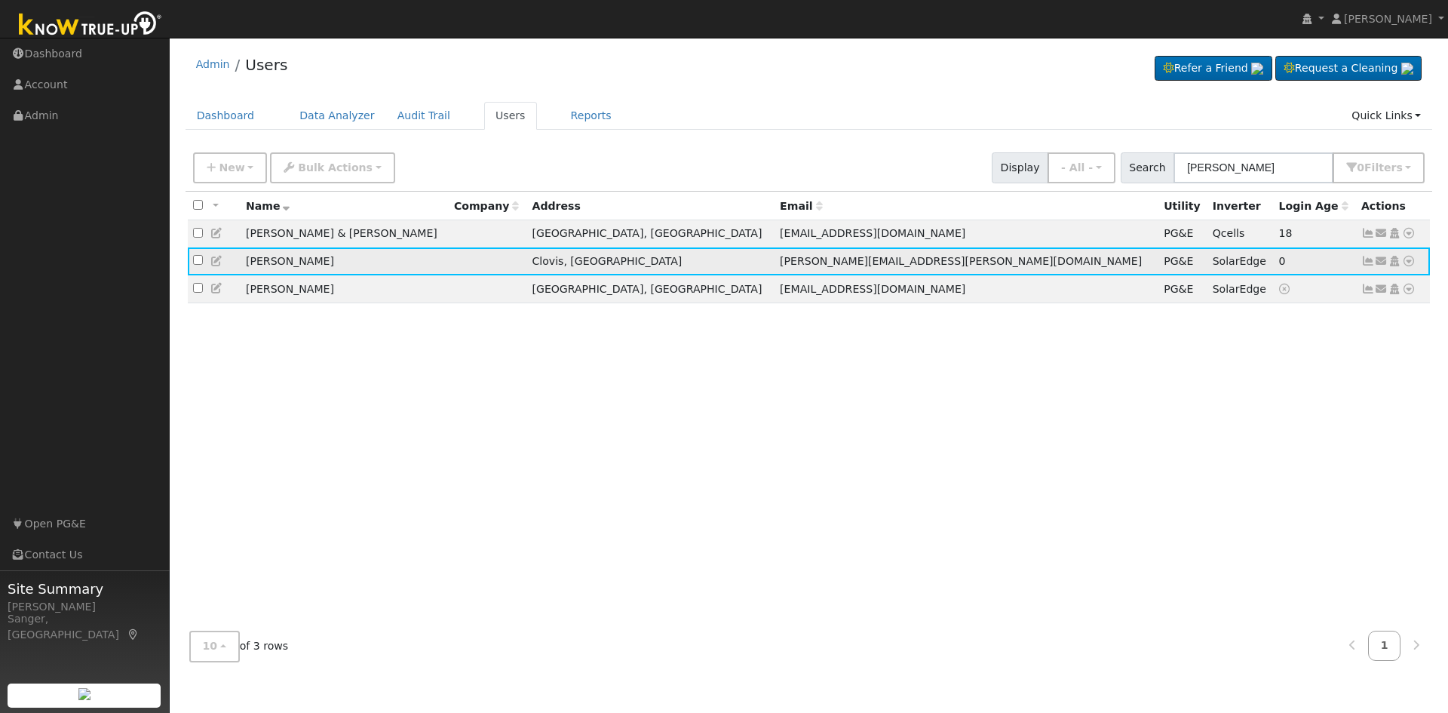
click at [1407, 261] on icon at bounding box center [1409, 261] width 14 height 11
click at [1373, 287] on link "Data Analyzer" at bounding box center [1359, 287] width 109 height 21
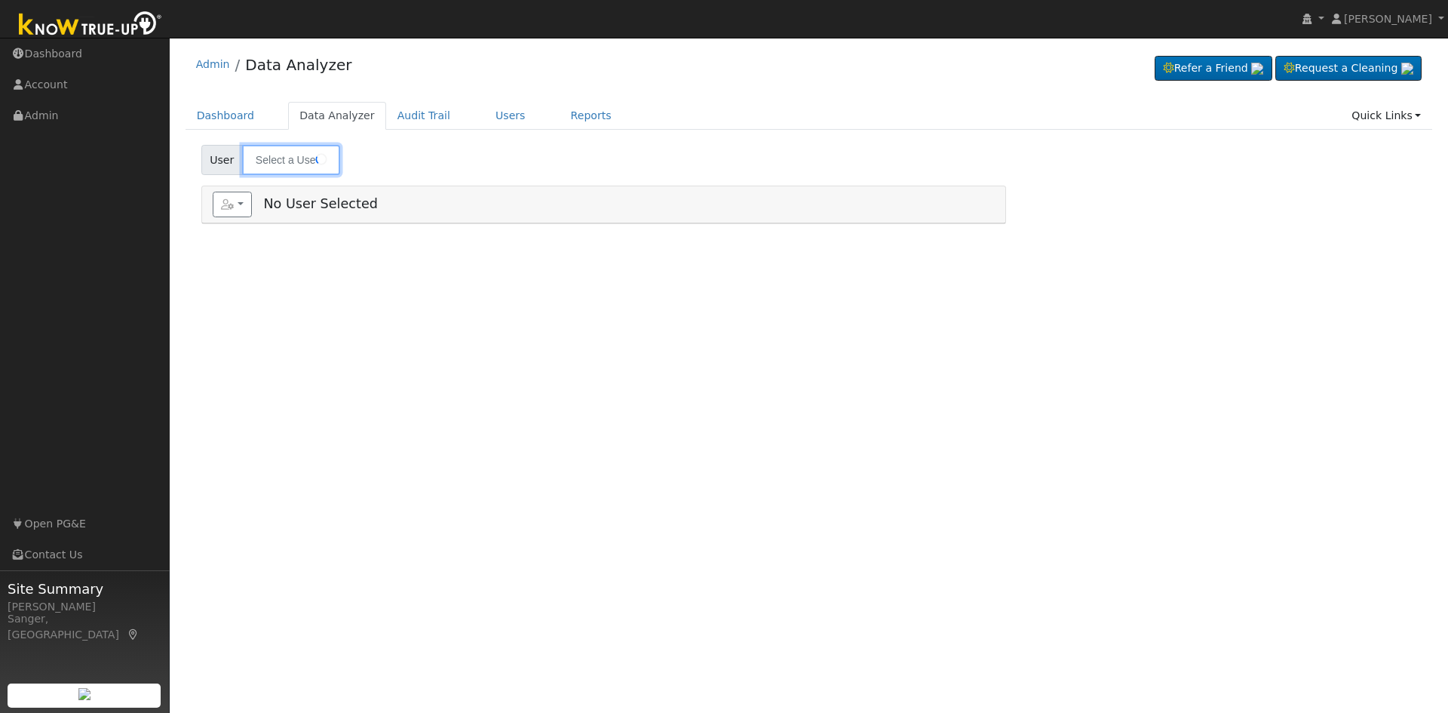
type input "[PERSON_NAME]"
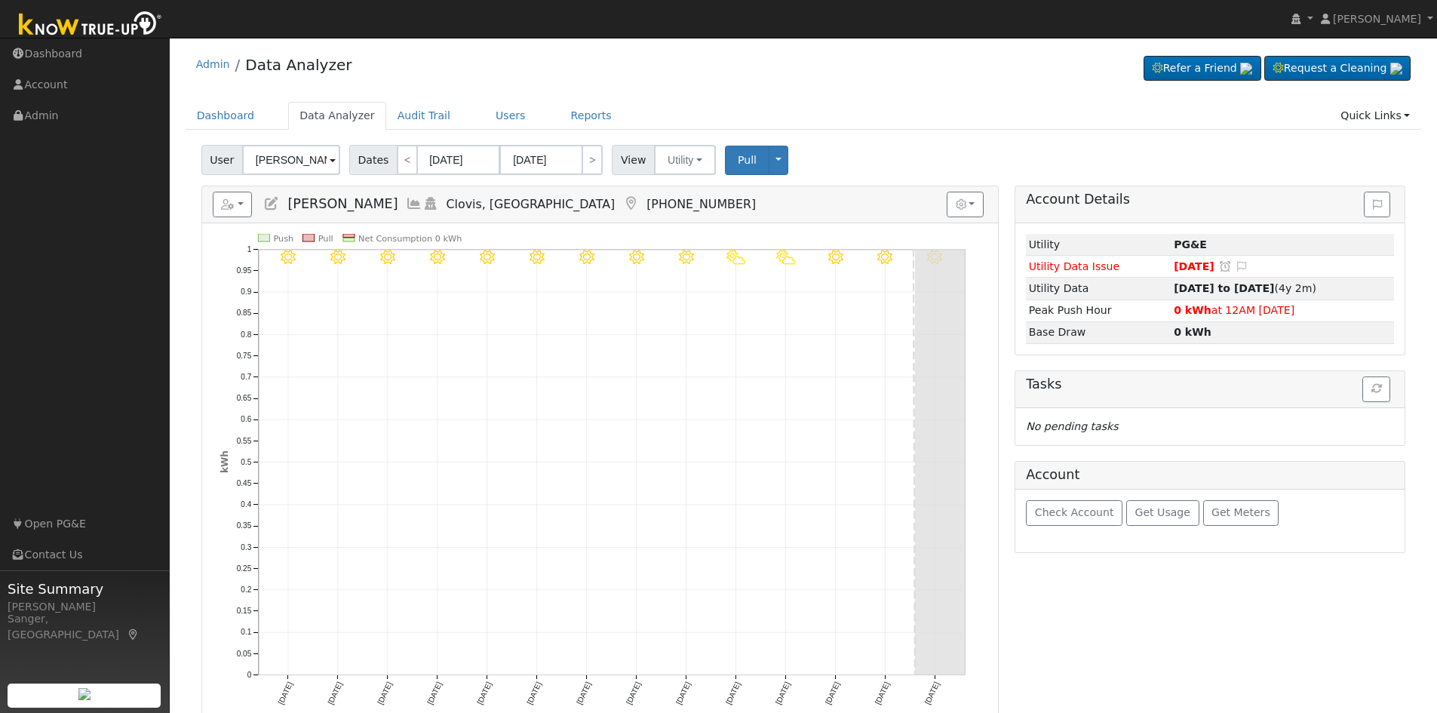
click at [406, 203] on icon at bounding box center [414, 204] width 17 height 14
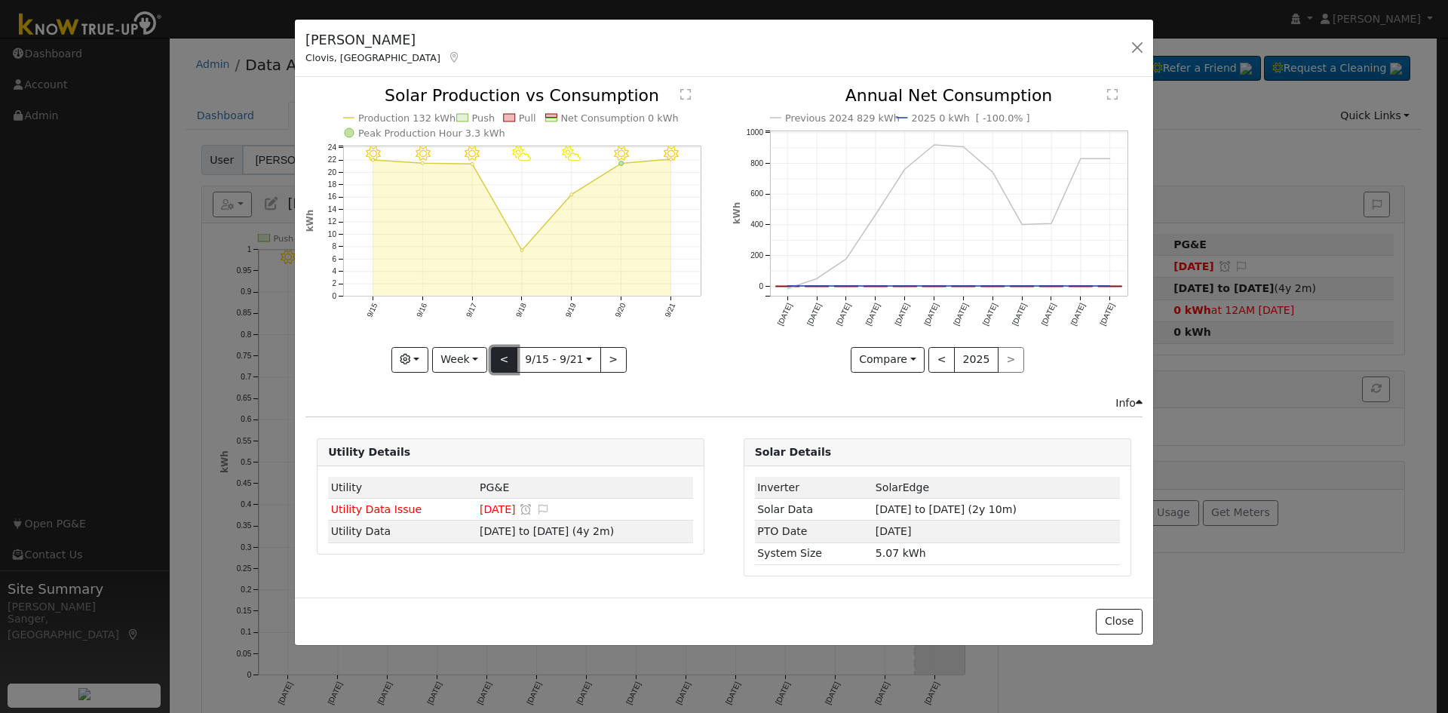
click at [502, 359] on button "<" at bounding box center [504, 360] width 26 height 26
type input "2025-08-18"
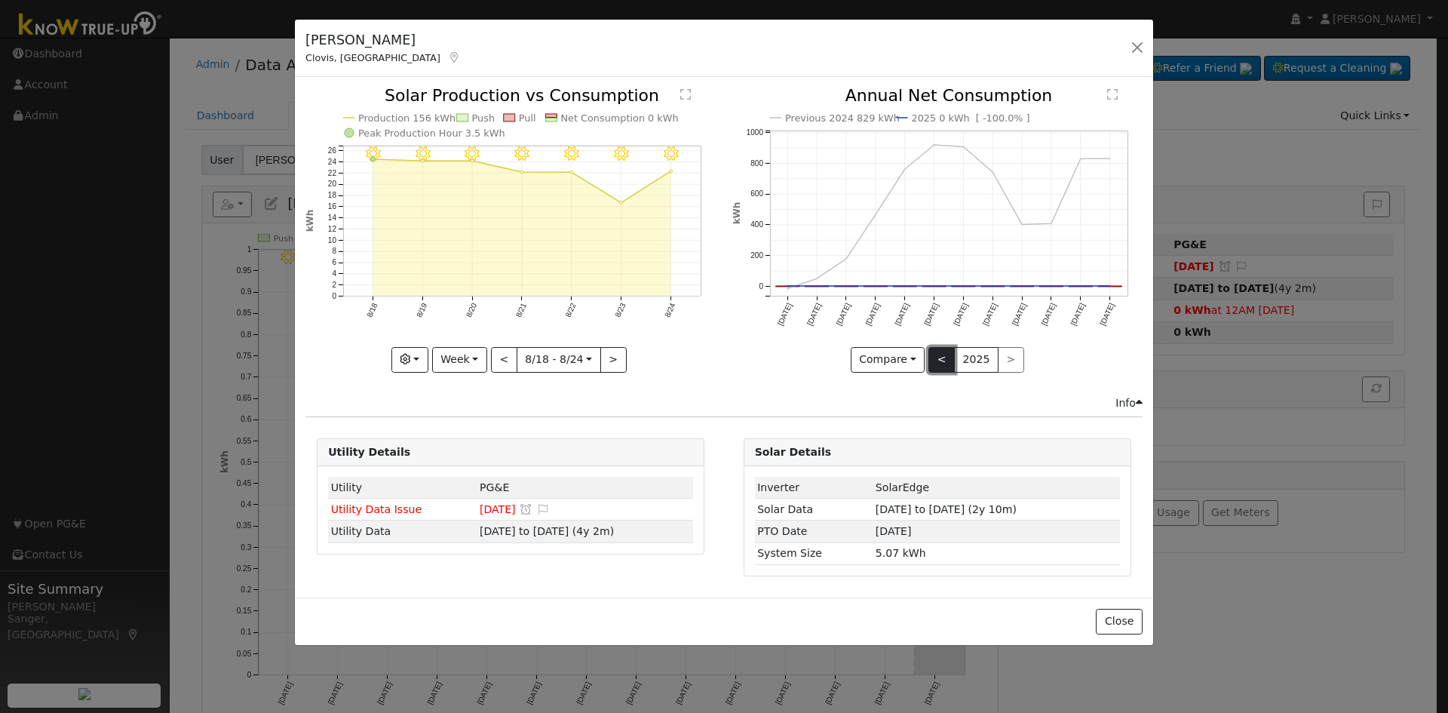
click at [936, 351] on button "<" at bounding box center [941, 360] width 26 height 26
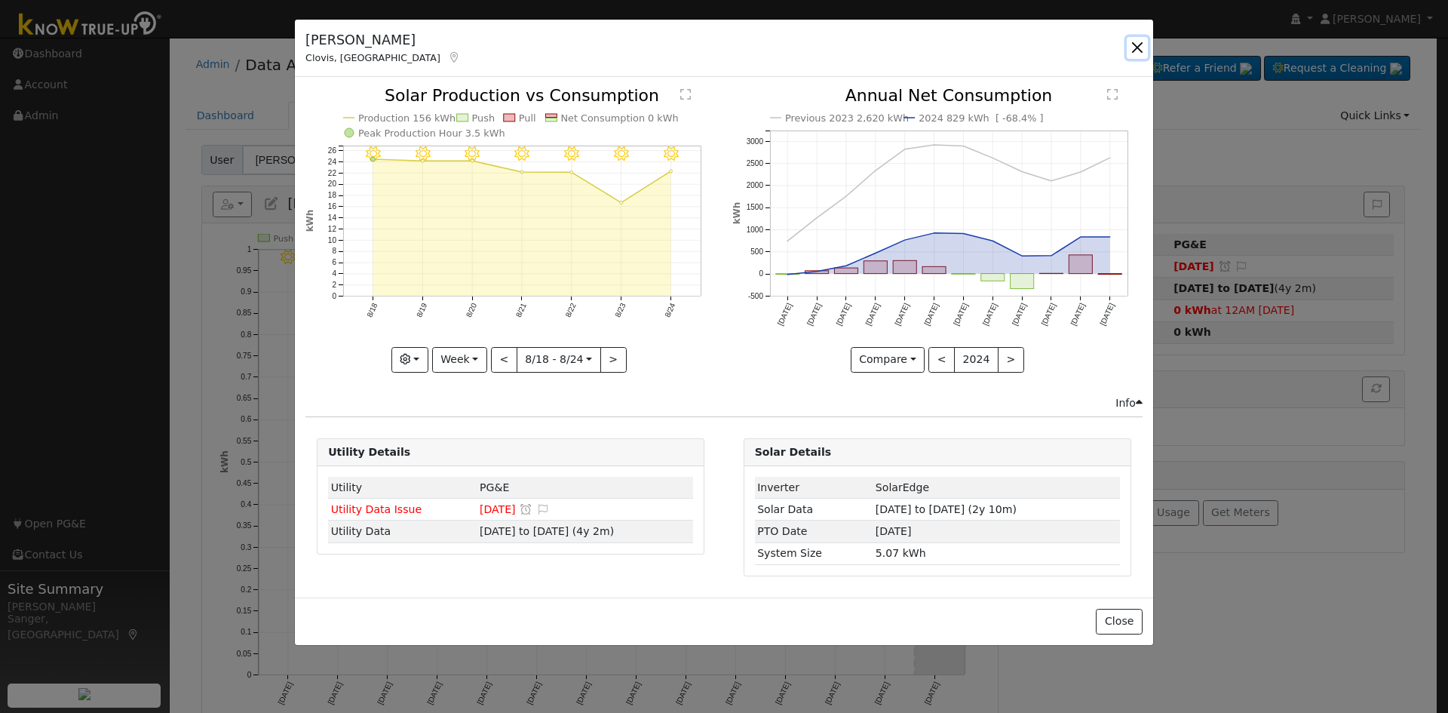
click at [1135, 44] on button "button" at bounding box center [1137, 47] width 21 height 21
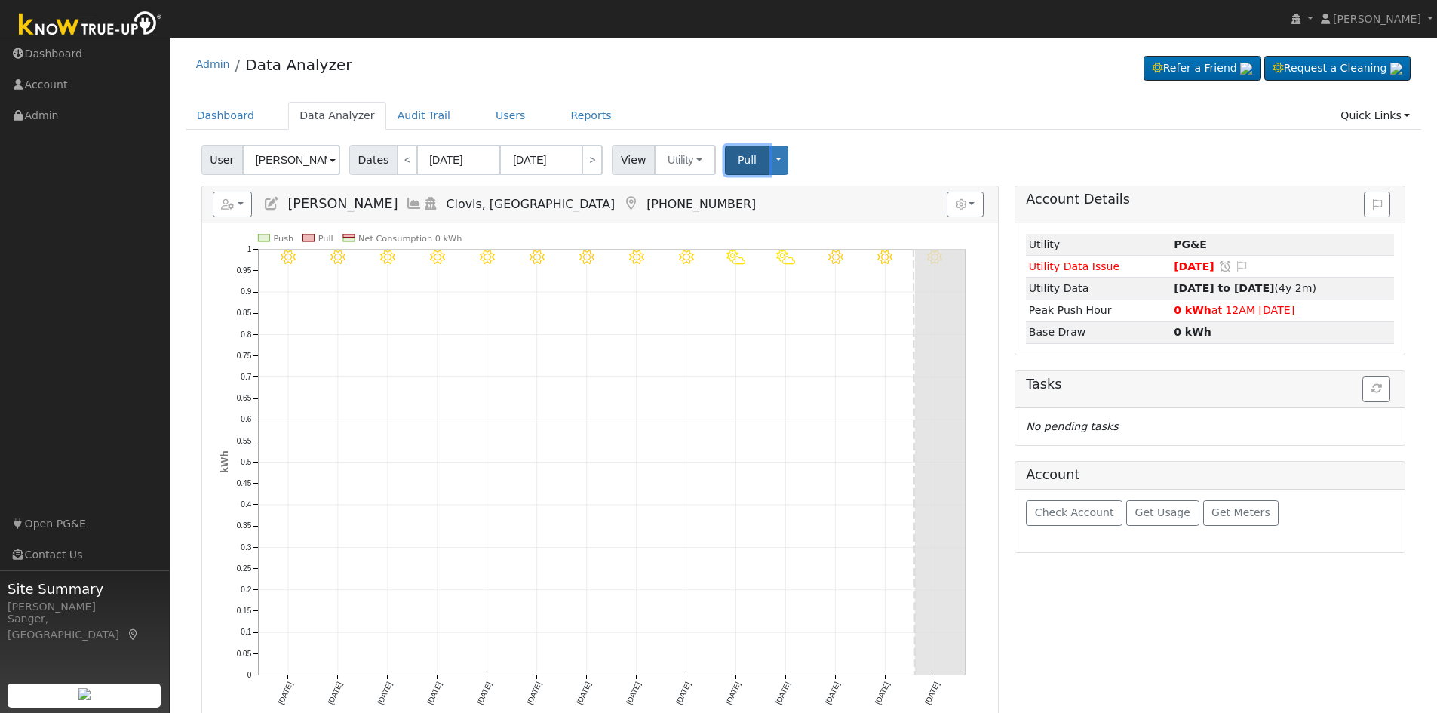
click at [738, 155] on span "Pull" at bounding box center [747, 160] width 19 height 12
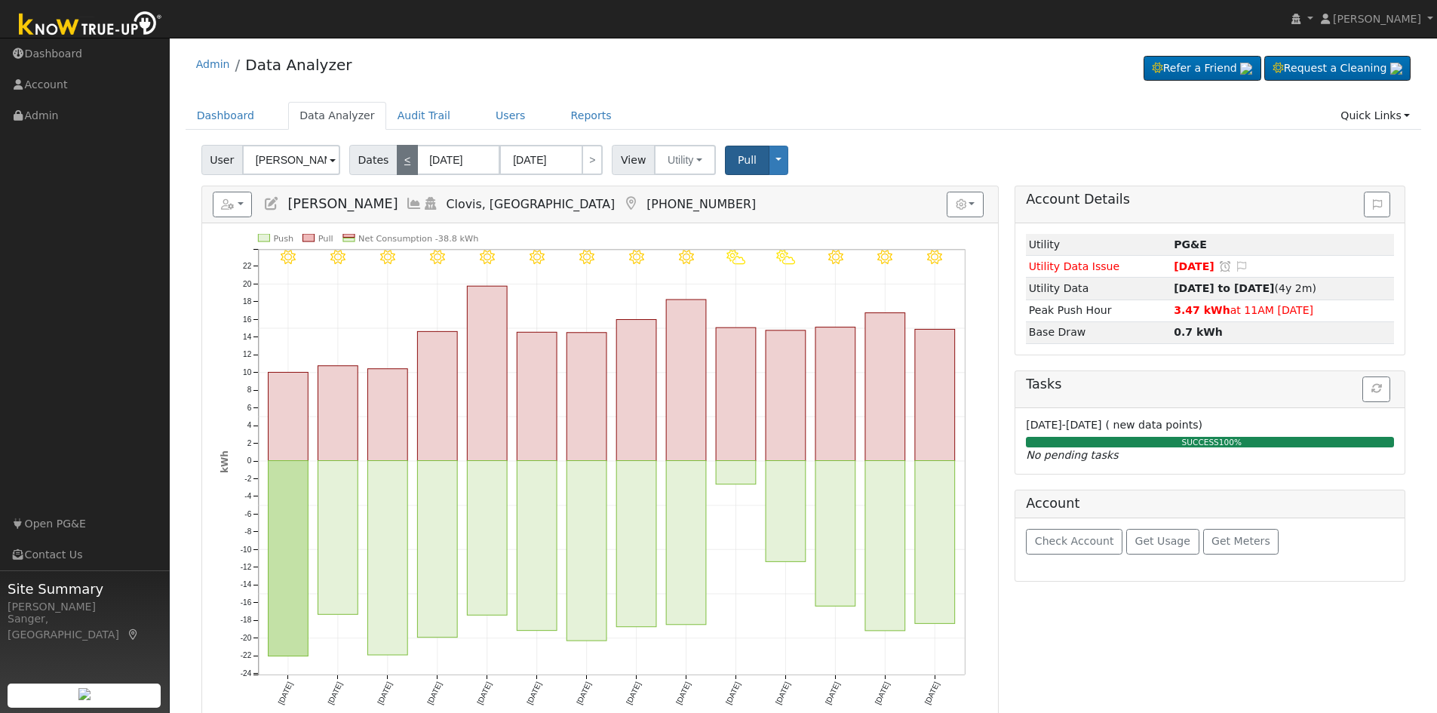
click at [398, 165] on link "<" at bounding box center [407, 160] width 21 height 30
type input "08/26/2025"
type input "09/08/2025"
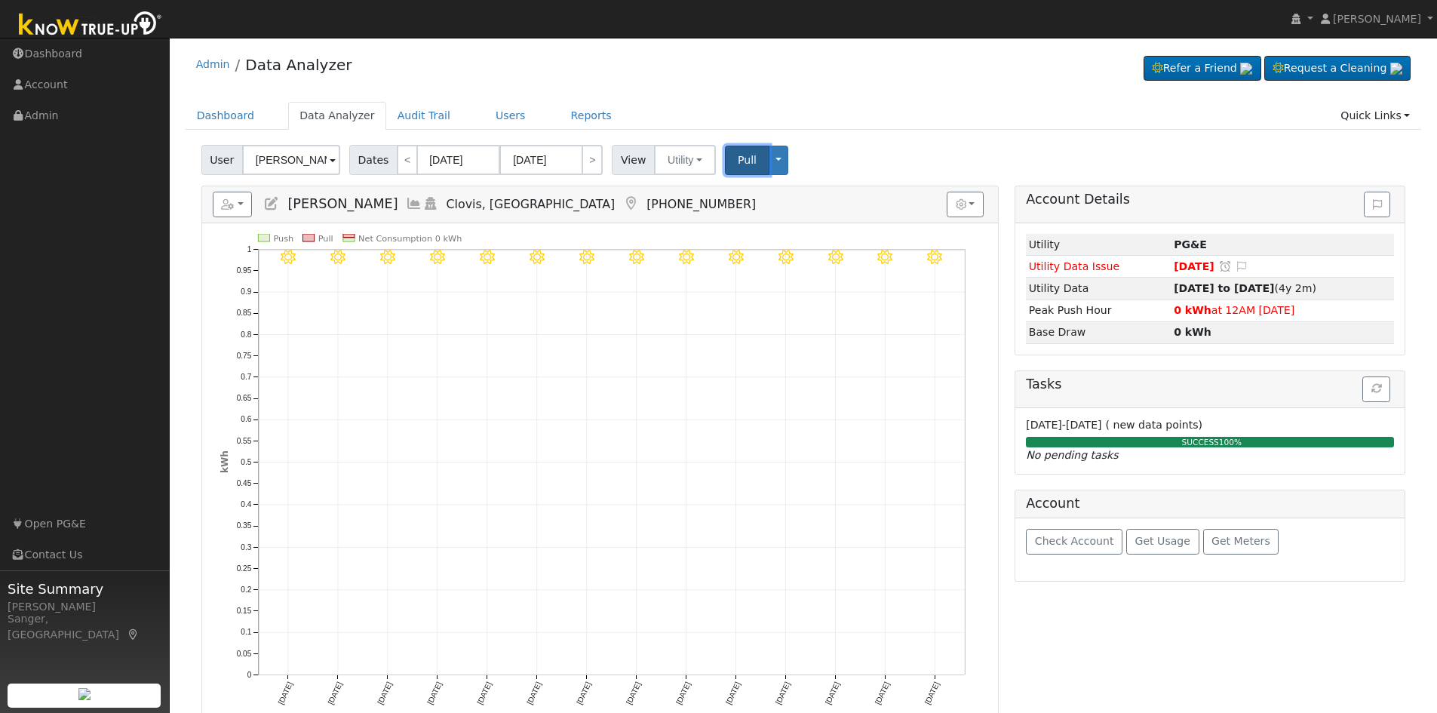
click at [738, 159] on span "Pull" at bounding box center [747, 160] width 19 height 12
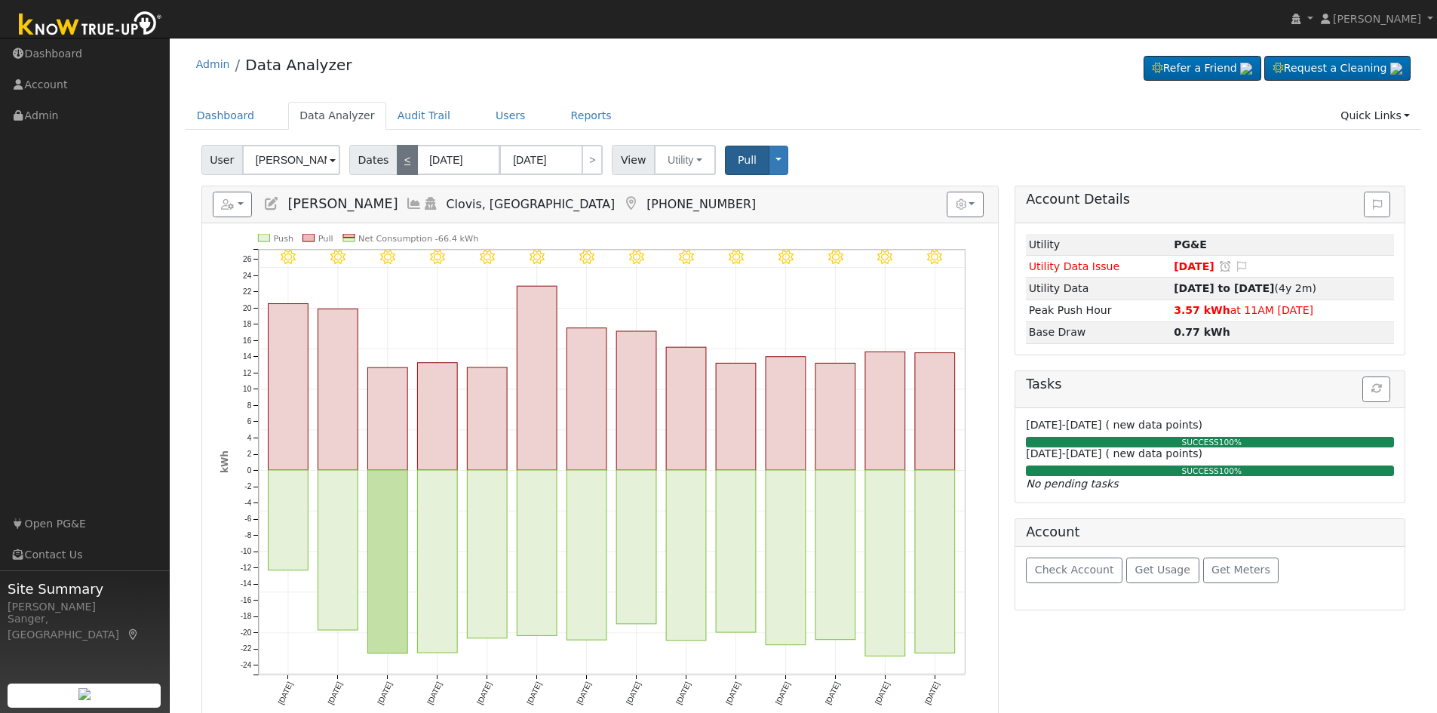
click at [402, 161] on link "<" at bounding box center [407, 160] width 21 height 30
type input "08/12/2025"
type input "08/25/2025"
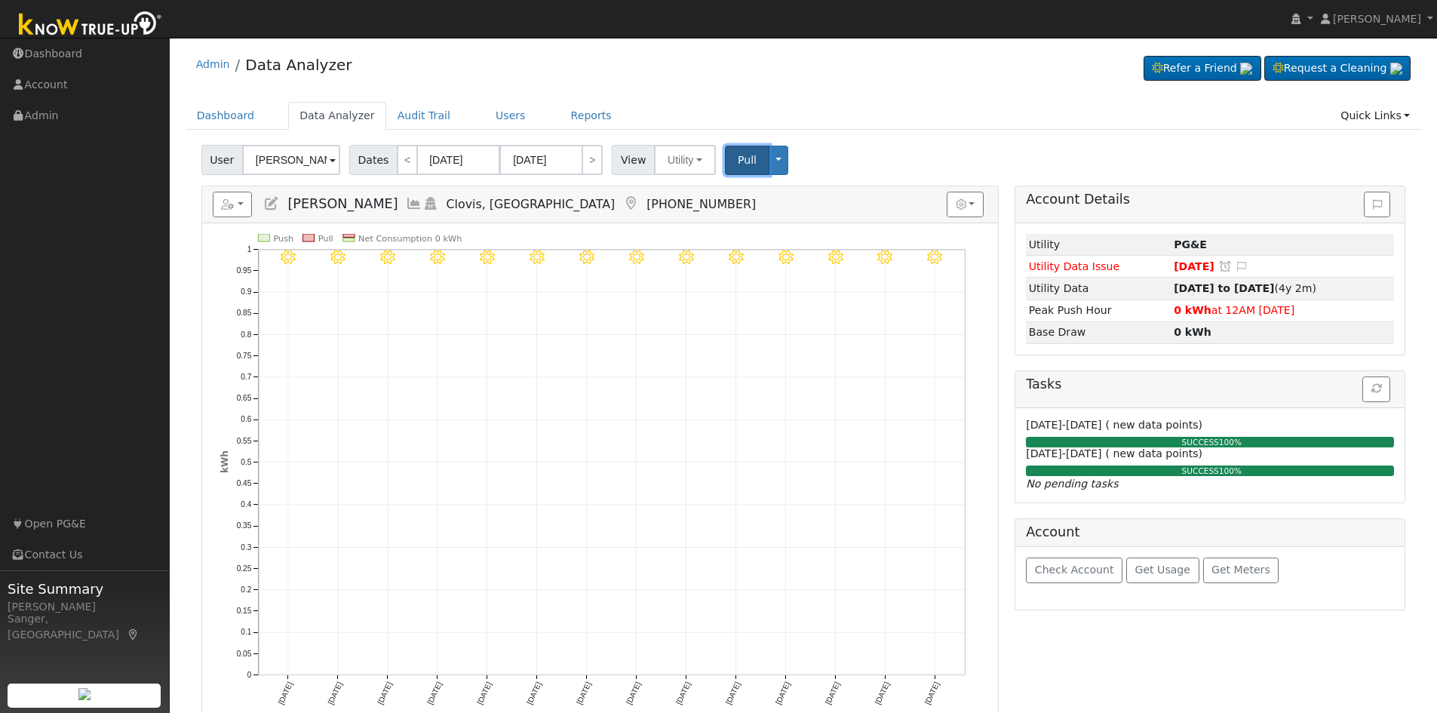
click at [738, 156] on span "Pull" at bounding box center [747, 160] width 19 height 12
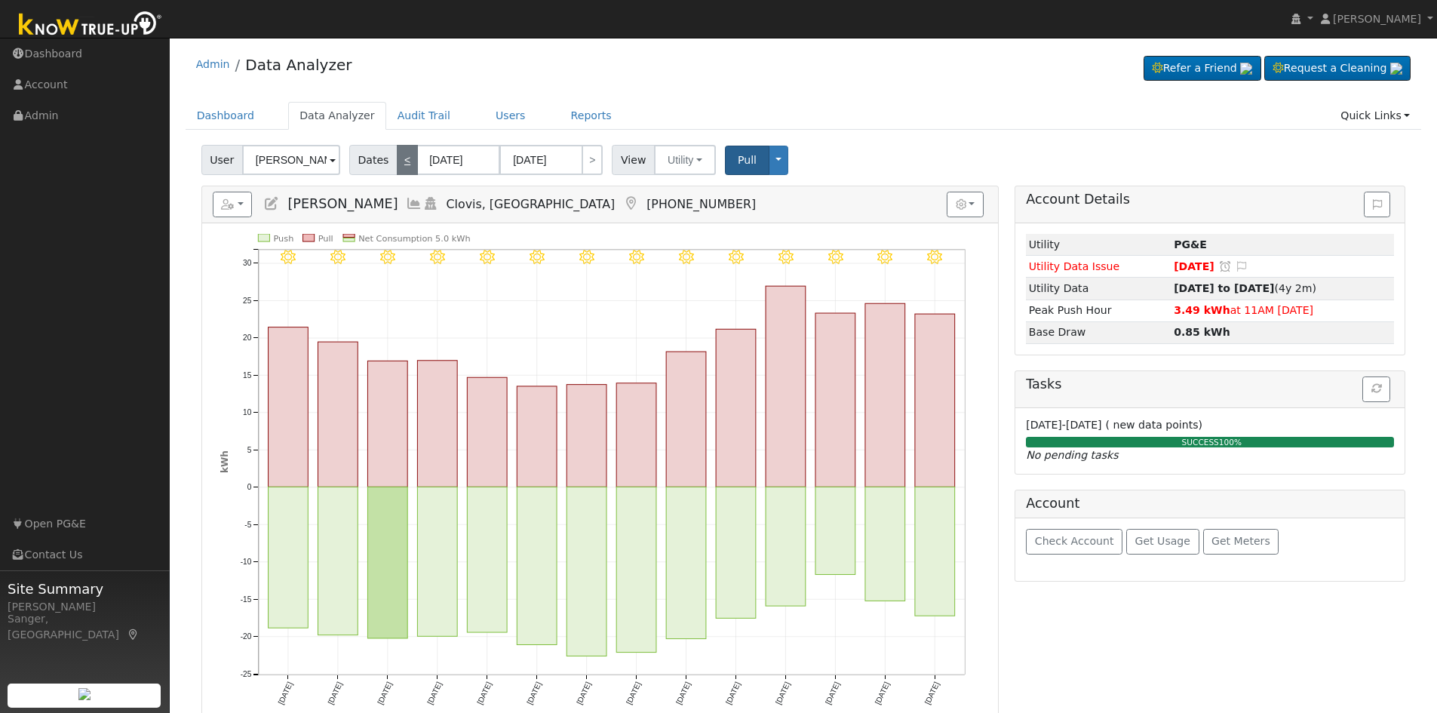
click at [397, 160] on link "<" at bounding box center [407, 160] width 21 height 30
type input "07/29/2025"
type input "08/11/2025"
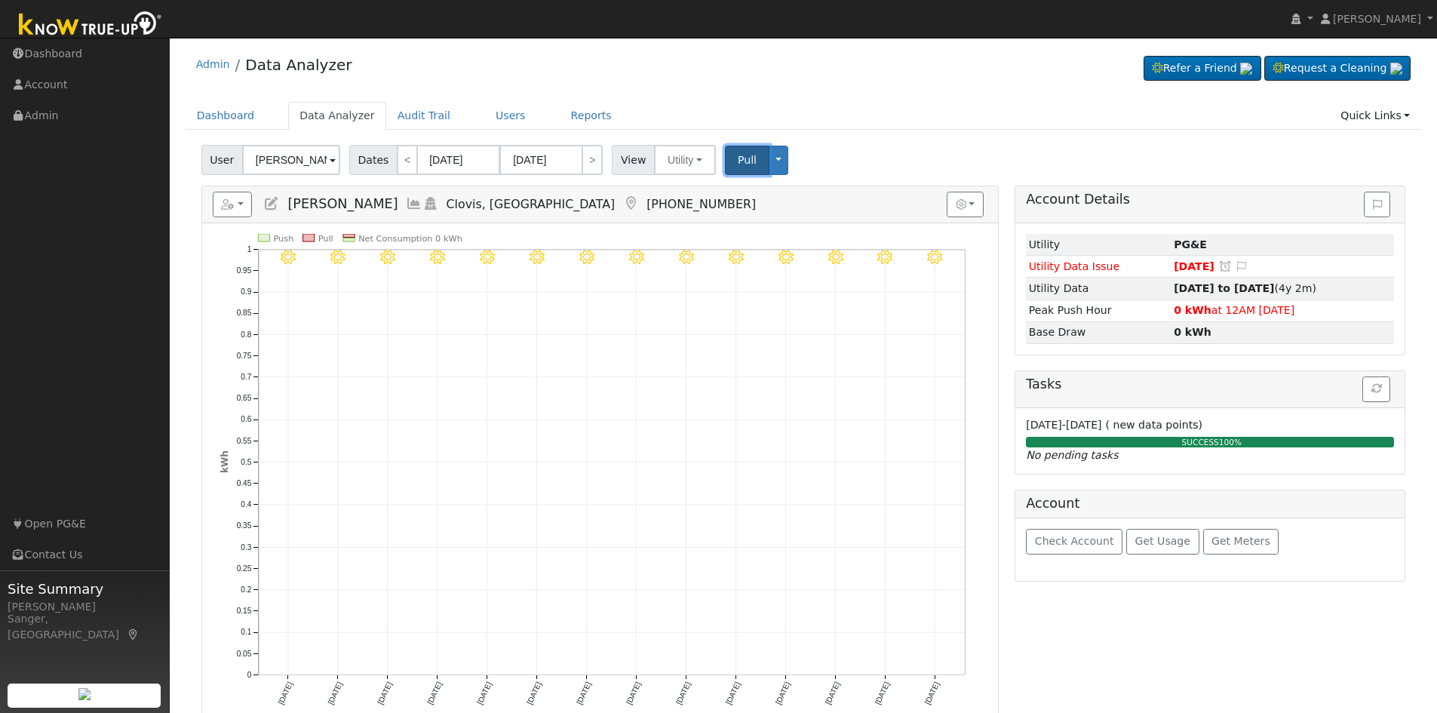
click at [740, 155] on span "Pull" at bounding box center [747, 160] width 19 height 12
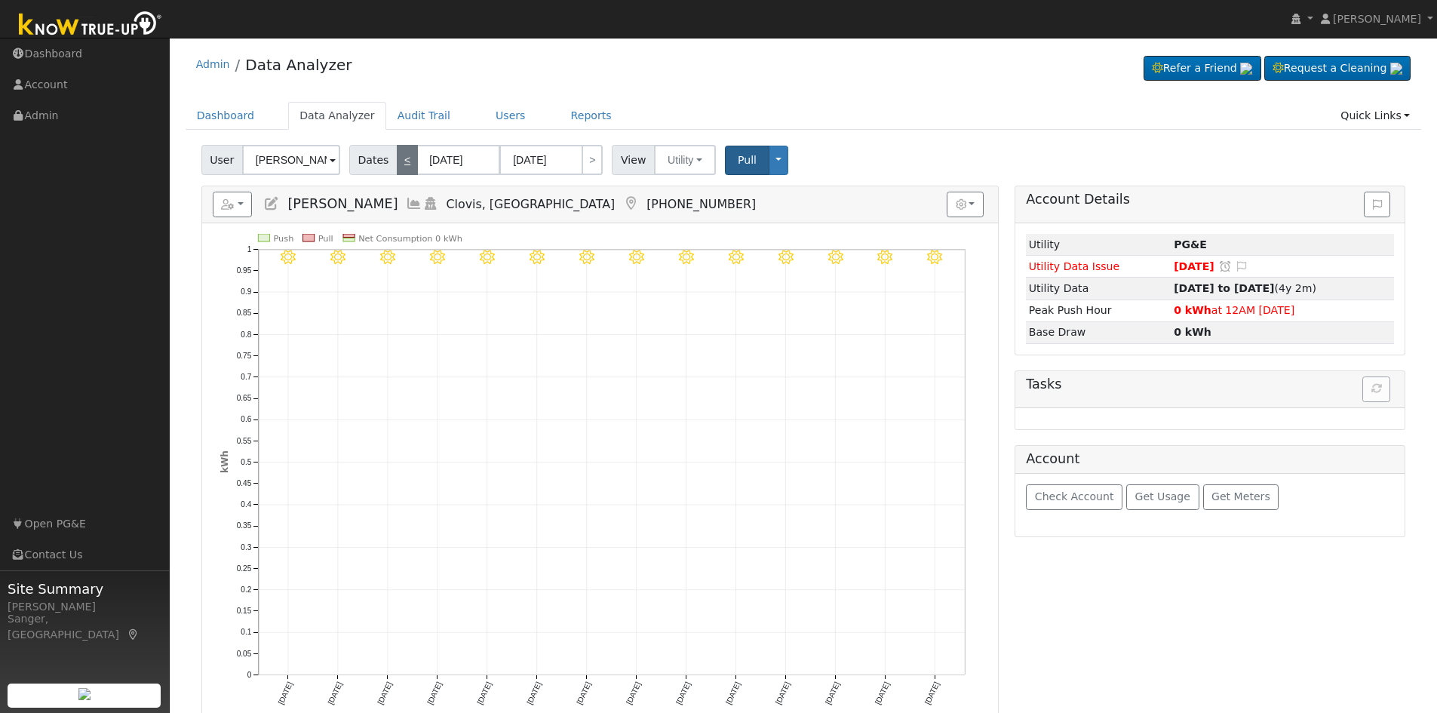
click at [400, 164] on link "<" at bounding box center [407, 160] width 21 height 30
type input "07/15/2025"
type input "07/28/2025"
click at [738, 160] on span "Pull" at bounding box center [747, 160] width 19 height 12
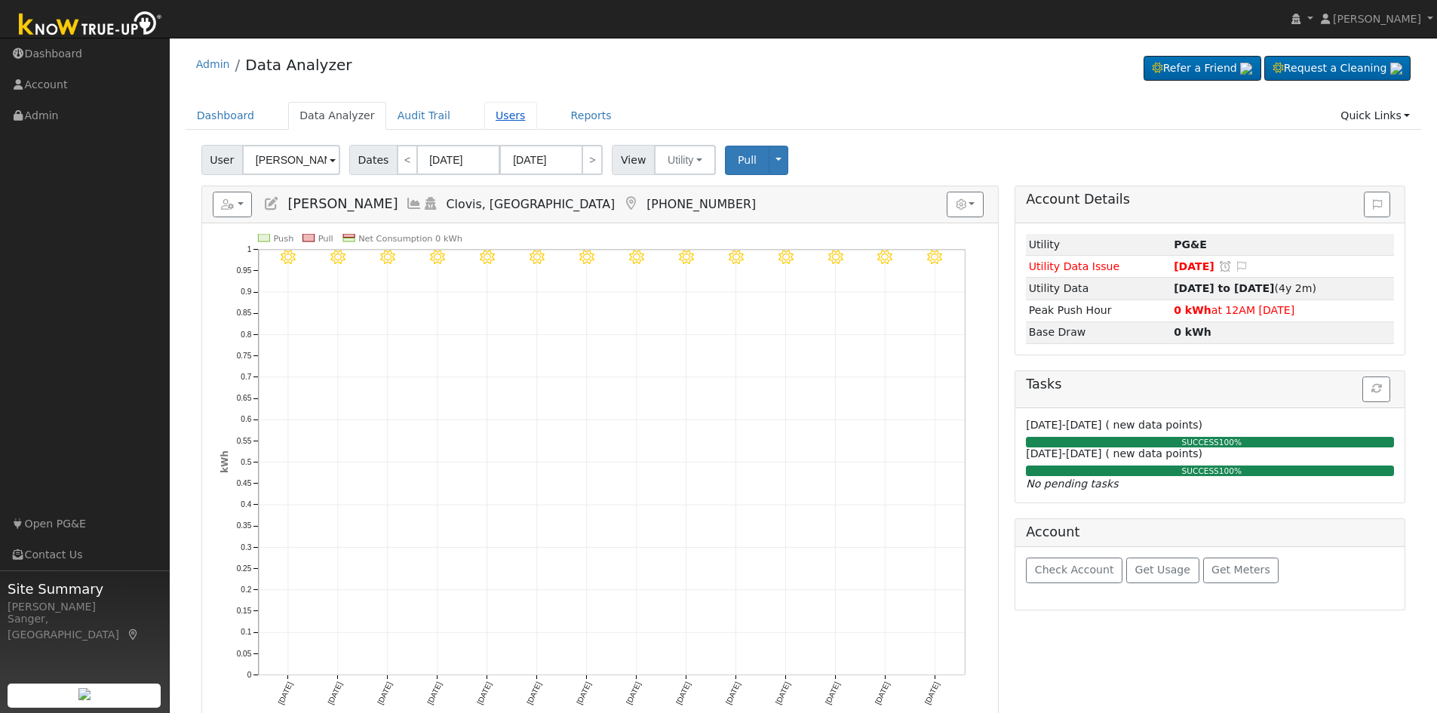
click at [498, 115] on link "Users" at bounding box center [510, 116] width 53 height 28
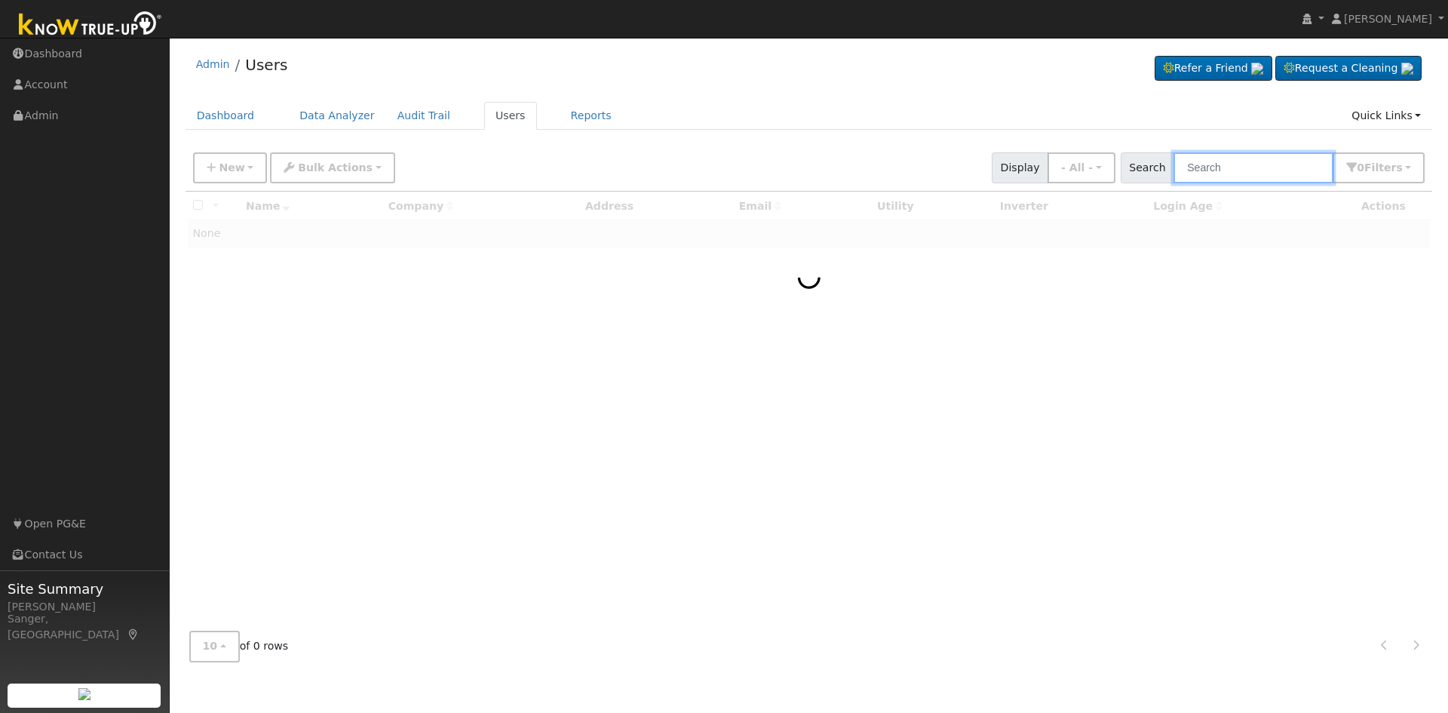
click at [1218, 173] on input "text" at bounding box center [1253, 167] width 160 height 31
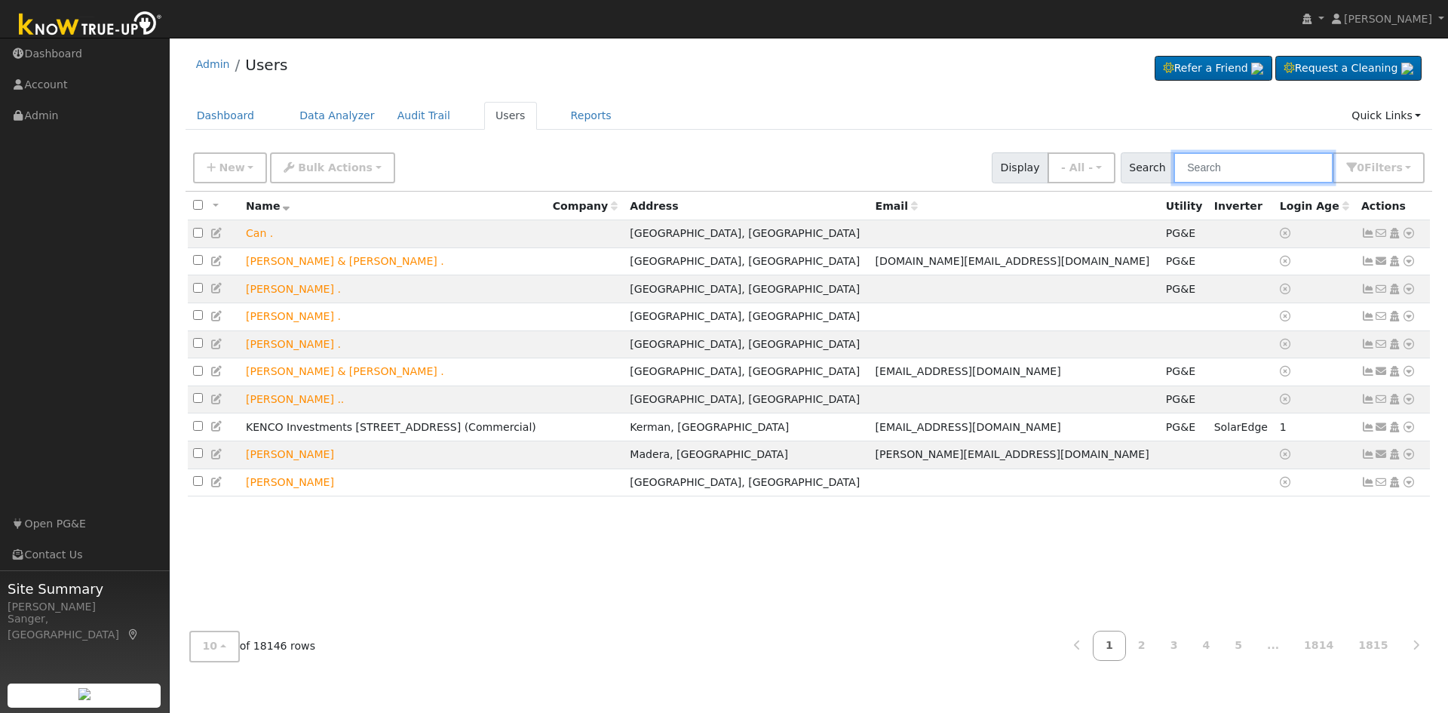
paste input "Darling"
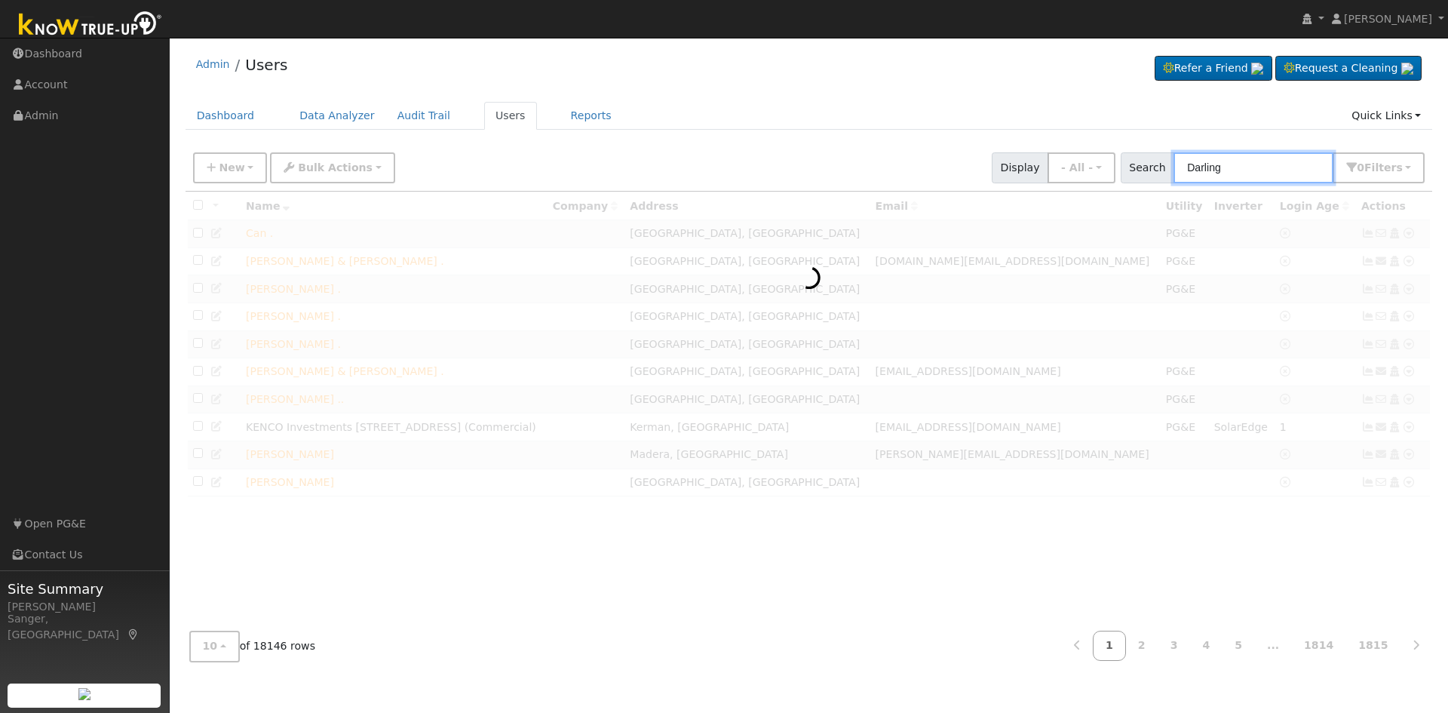
type input "Darling"
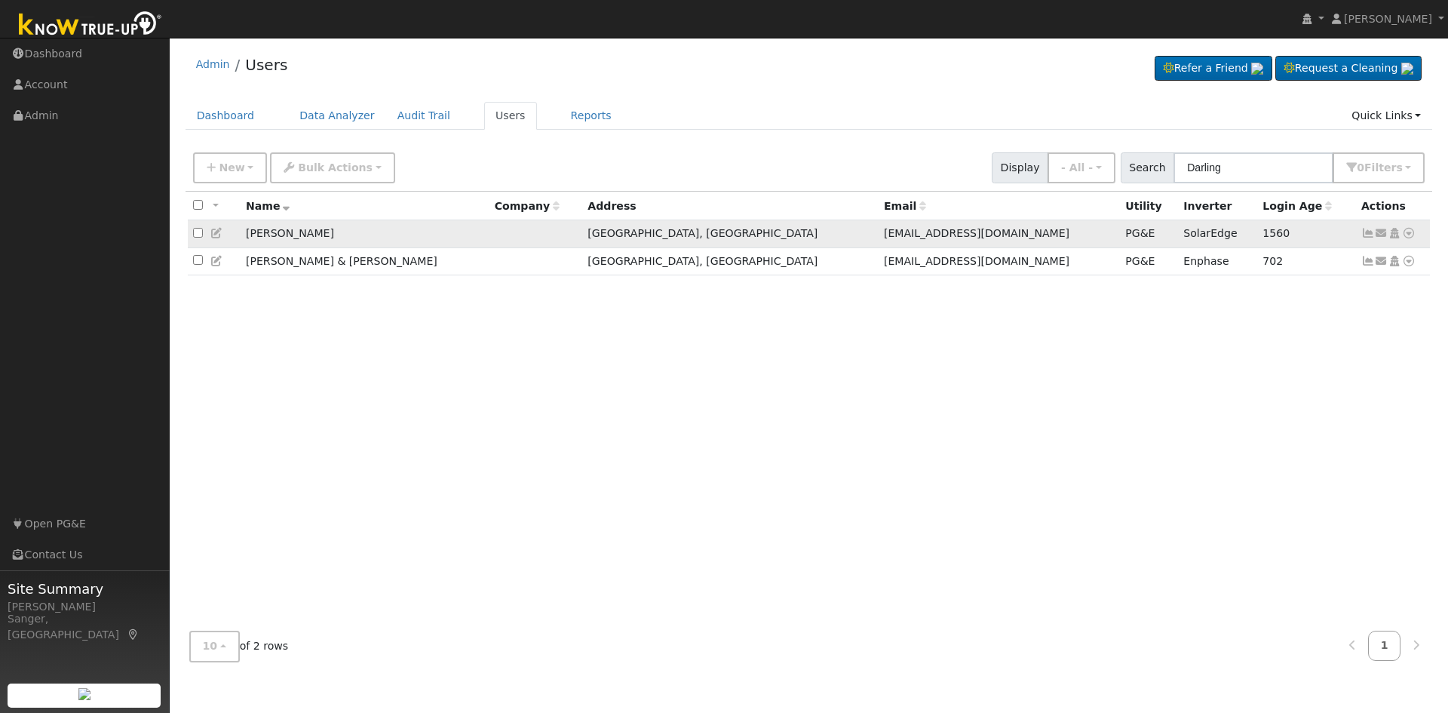
click at [1367, 235] on icon at bounding box center [1368, 233] width 14 height 11
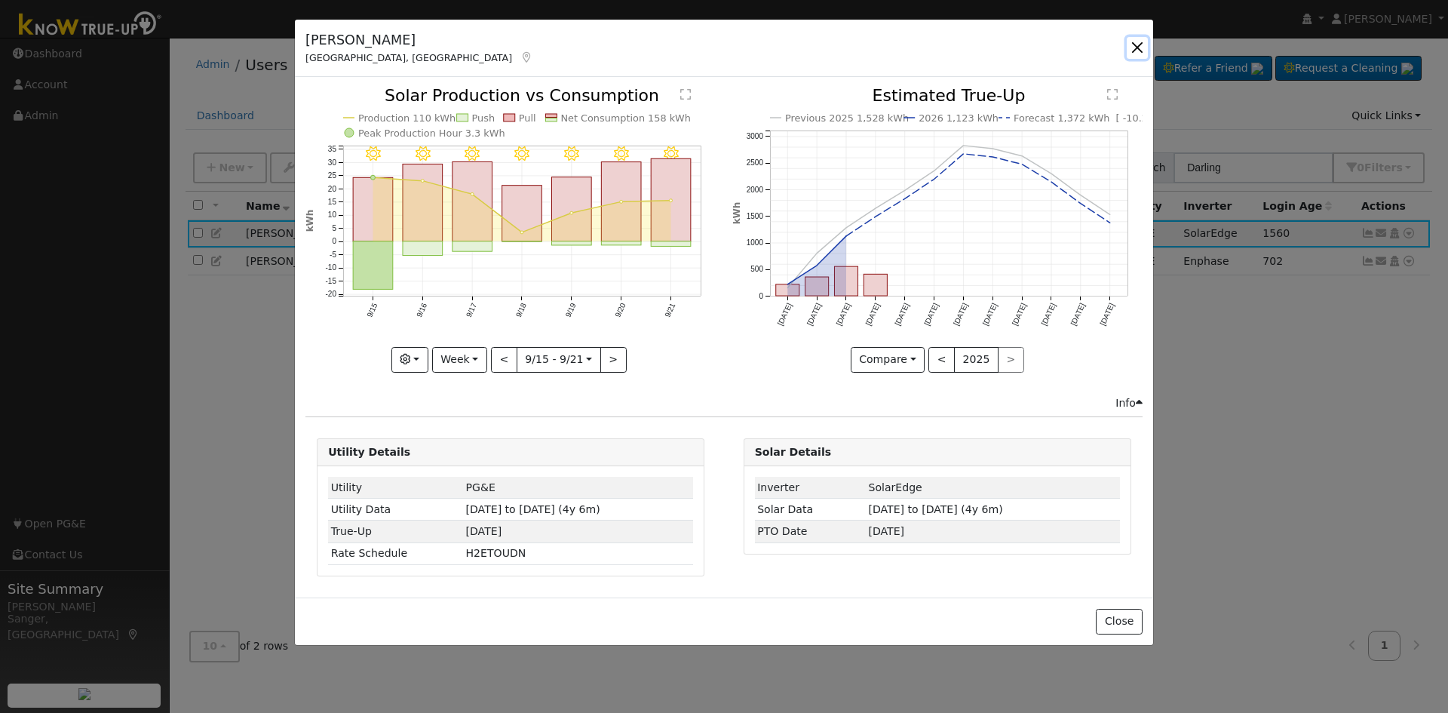
drag, startPoint x: 1137, startPoint y: 44, endPoint x: 1194, endPoint y: 123, distance: 97.8
click at [1139, 46] on button "button" at bounding box center [1137, 47] width 21 height 21
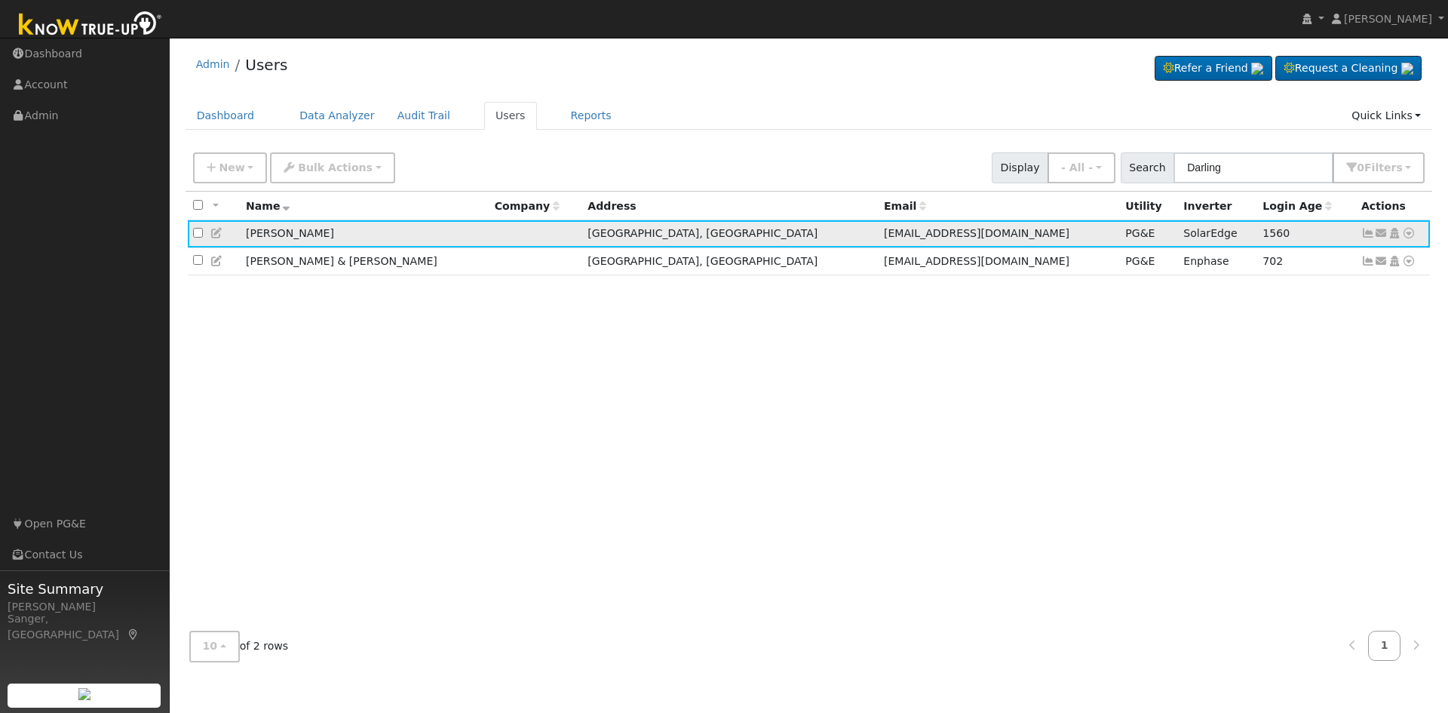
click at [1407, 237] on icon at bounding box center [1409, 233] width 14 height 11
click at [1396, 262] on link "Data Analyzer" at bounding box center [1359, 259] width 109 height 21
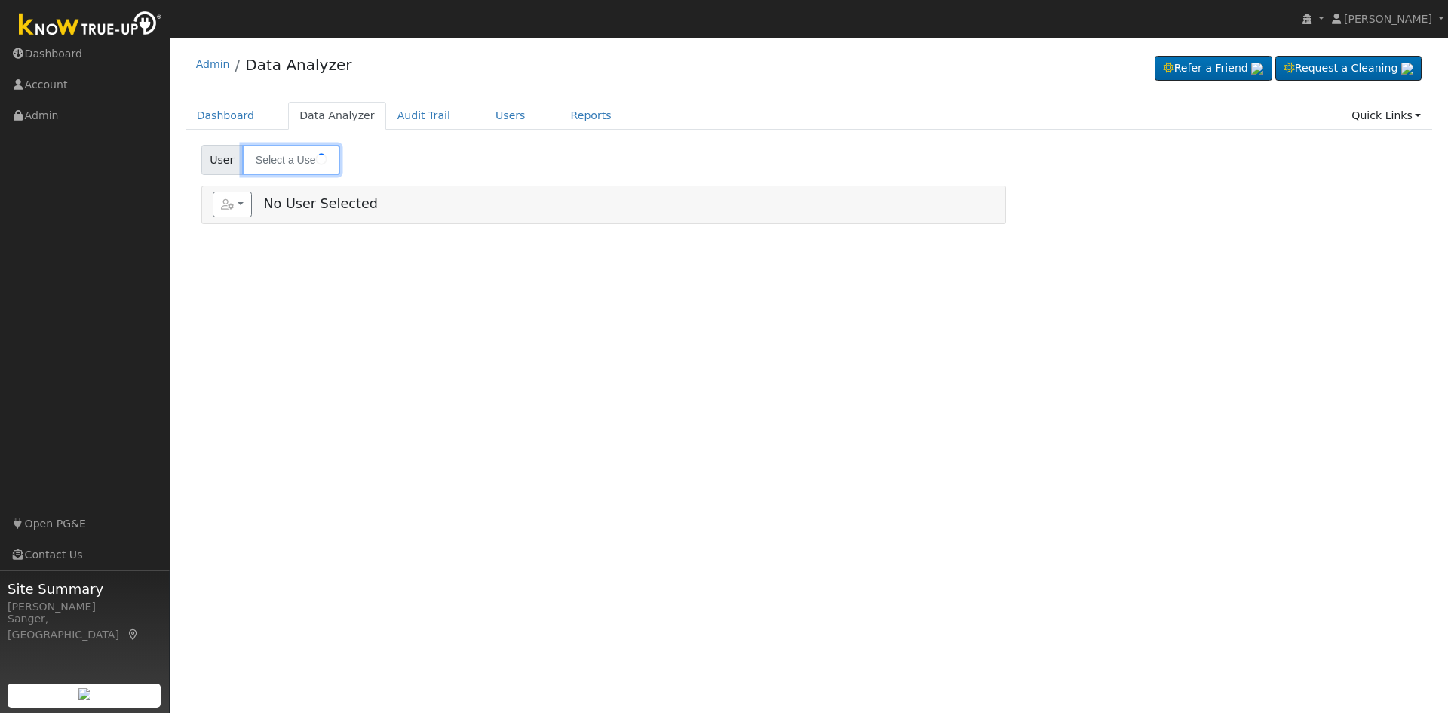
type input "[PERSON_NAME]"
